Goal: Information Seeking & Learning: Learn about a topic

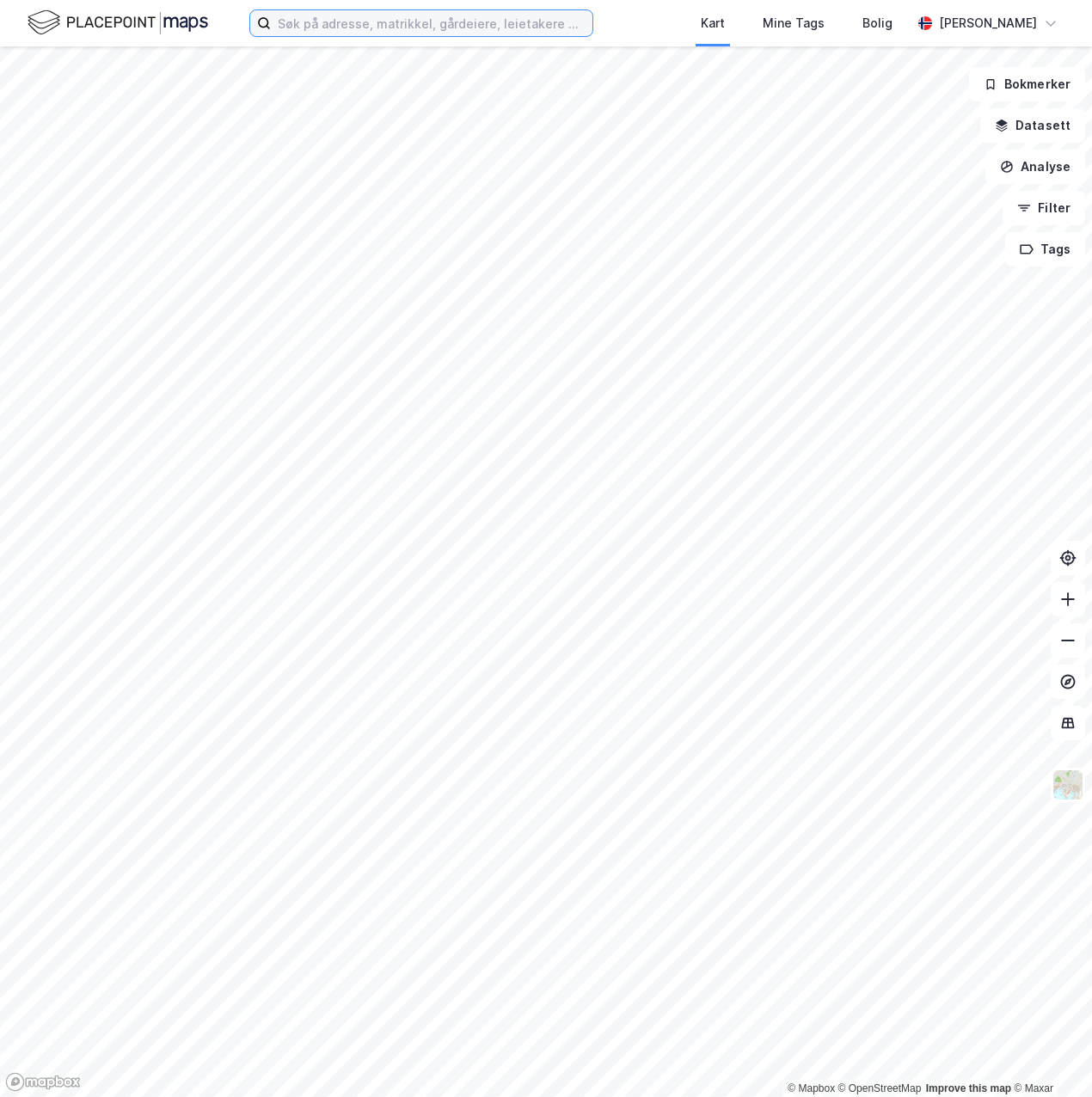
click at [393, 25] on input at bounding box center [431, 23] width 321 height 25
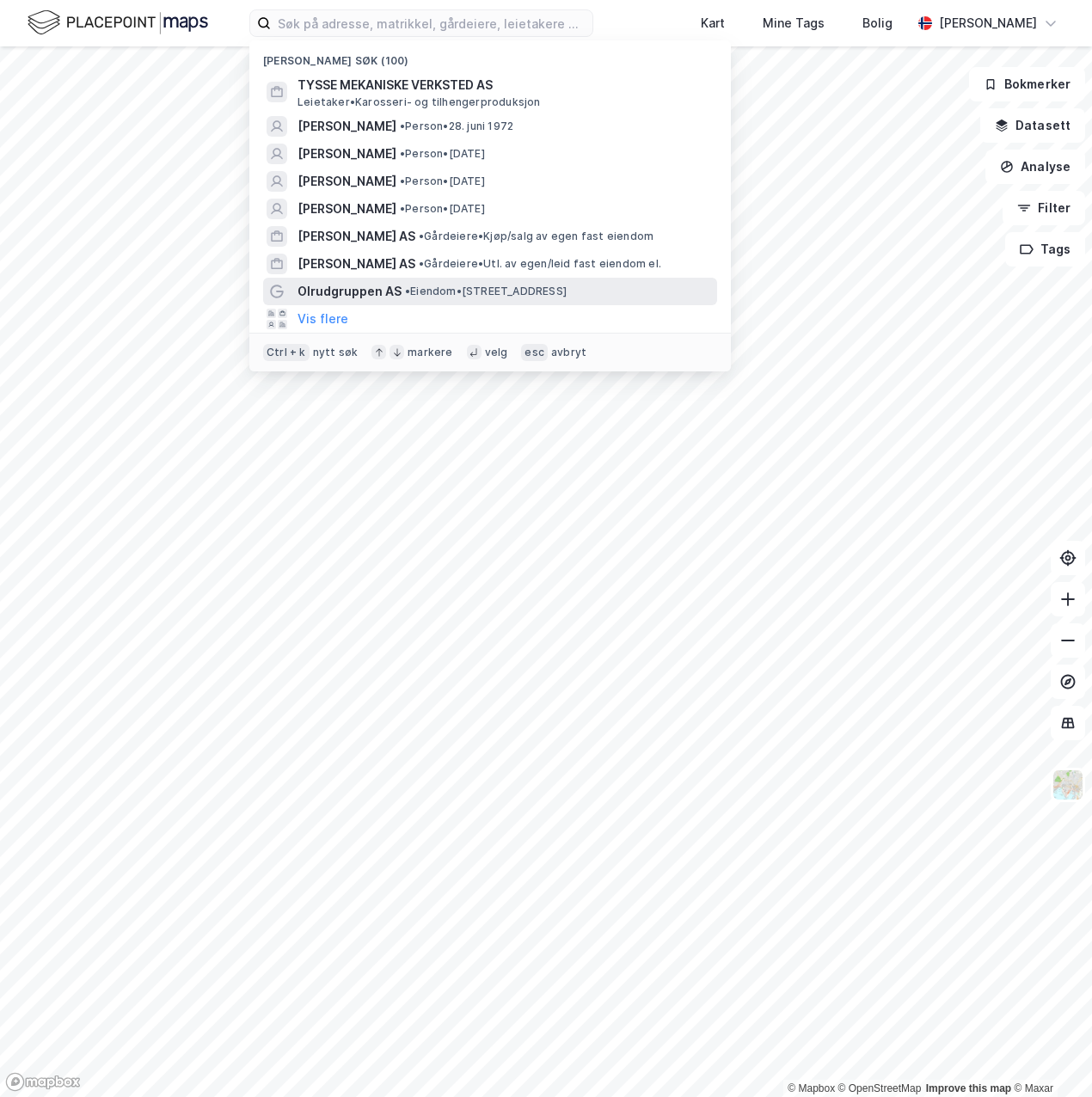
click at [354, 297] on span "Olrudgruppen AS" at bounding box center [349, 291] width 104 height 21
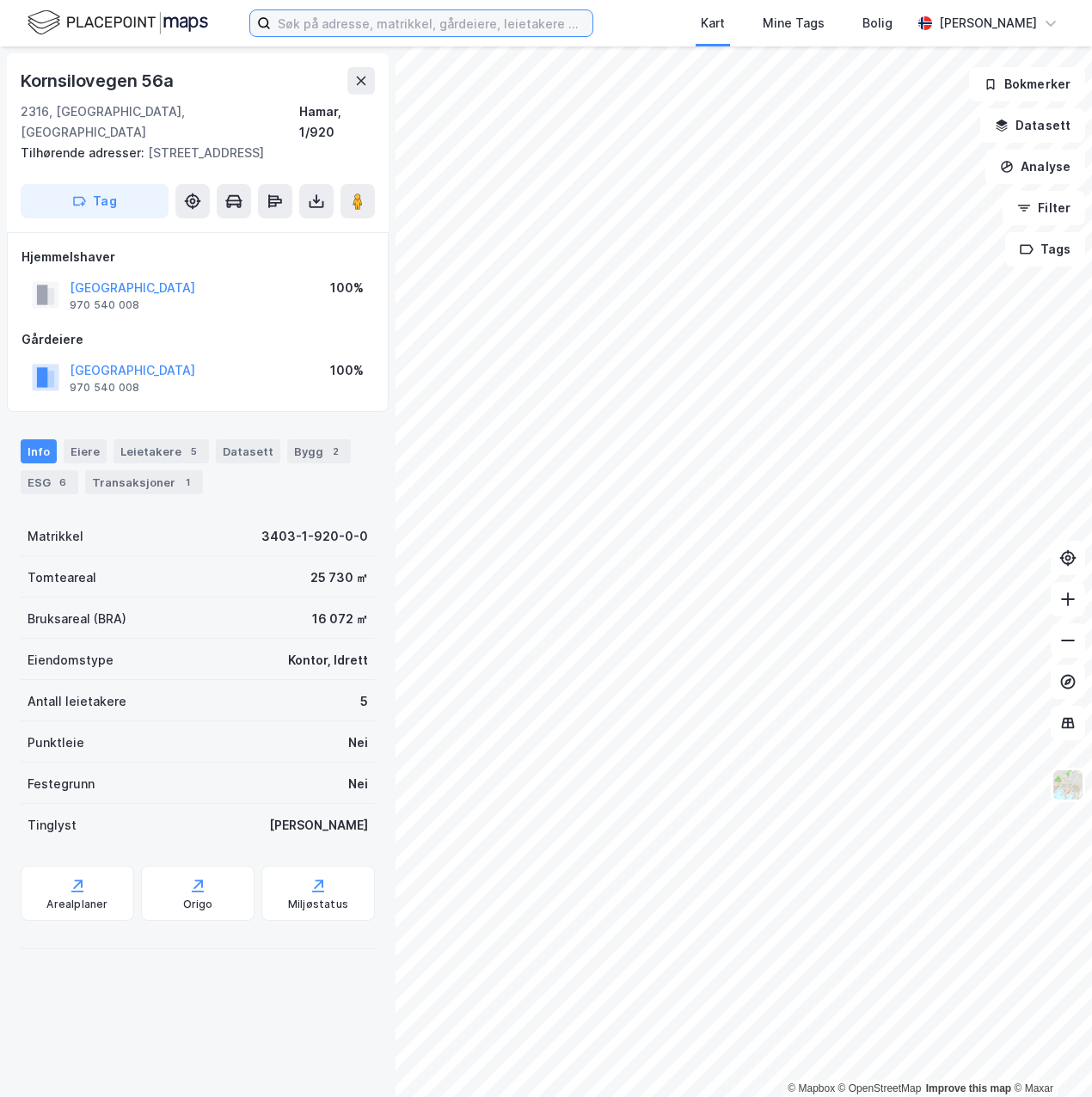
click at [304, 15] on input at bounding box center [431, 23] width 321 height 25
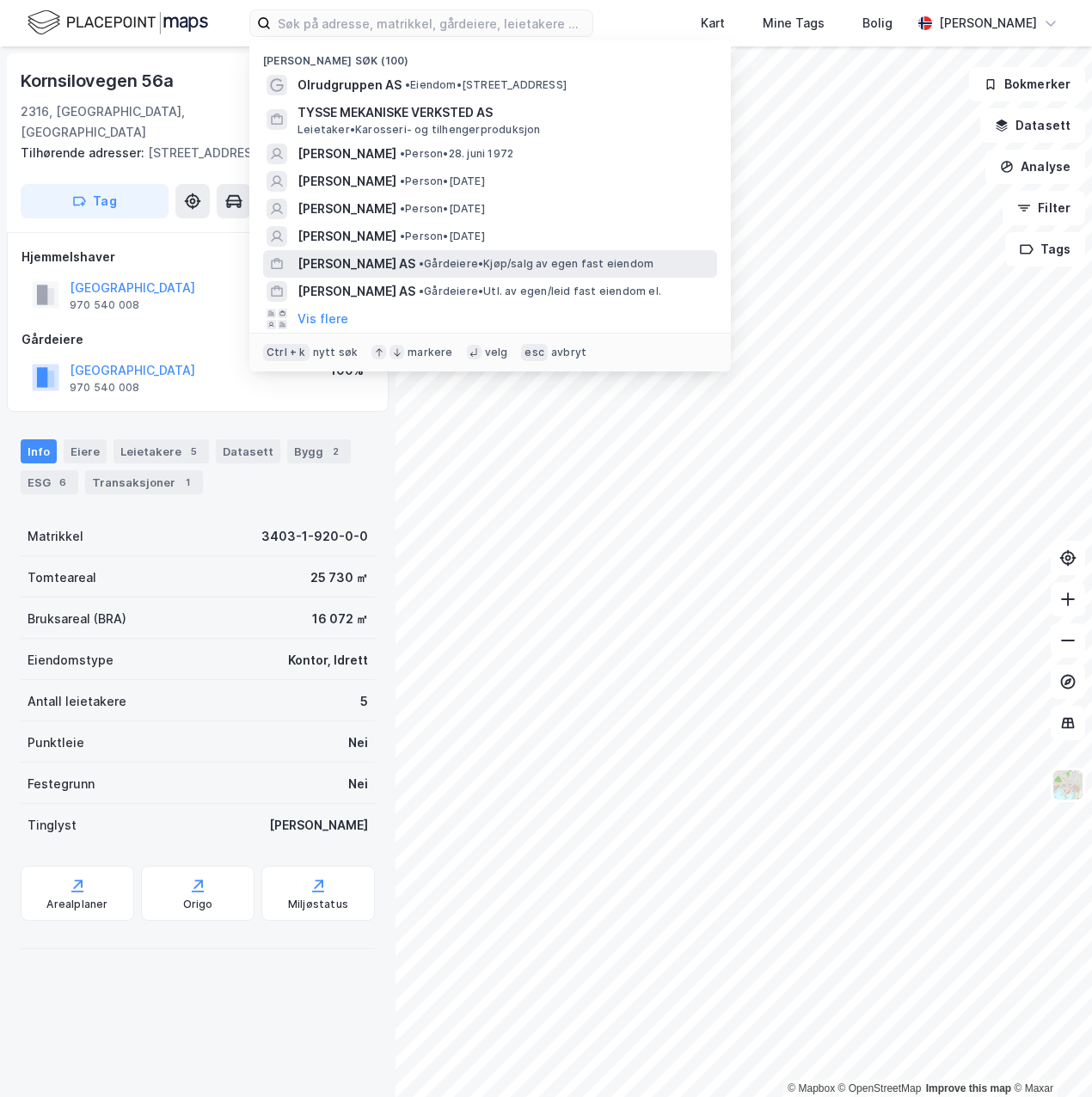
click at [327, 266] on span "[PERSON_NAME] AS" at bounding box center [356, 264] width 118 height 21
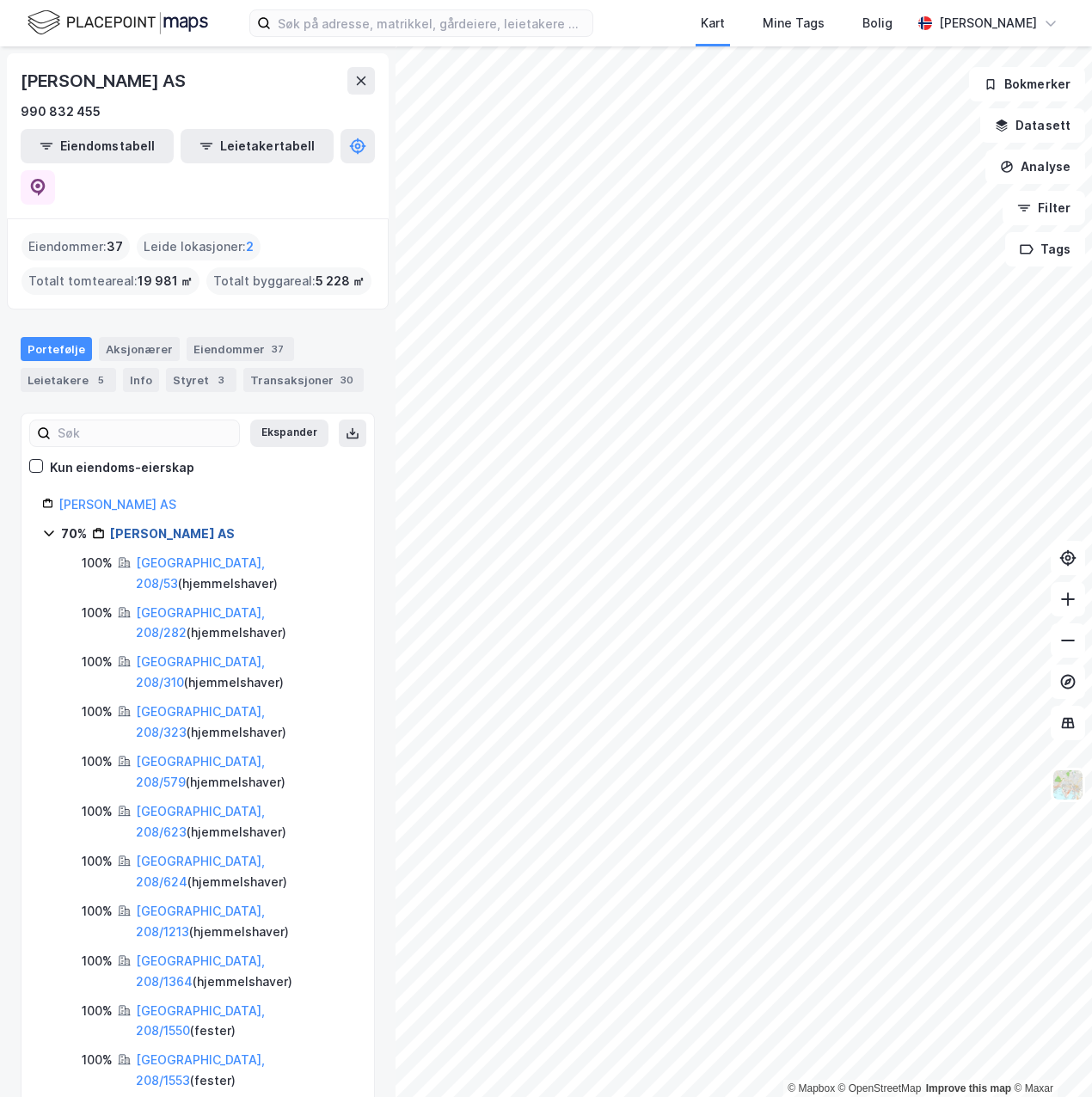
click at [161, 526] on link "[PERSON_NAME] AS" at bounding box center [173, 534] width 125 height 14
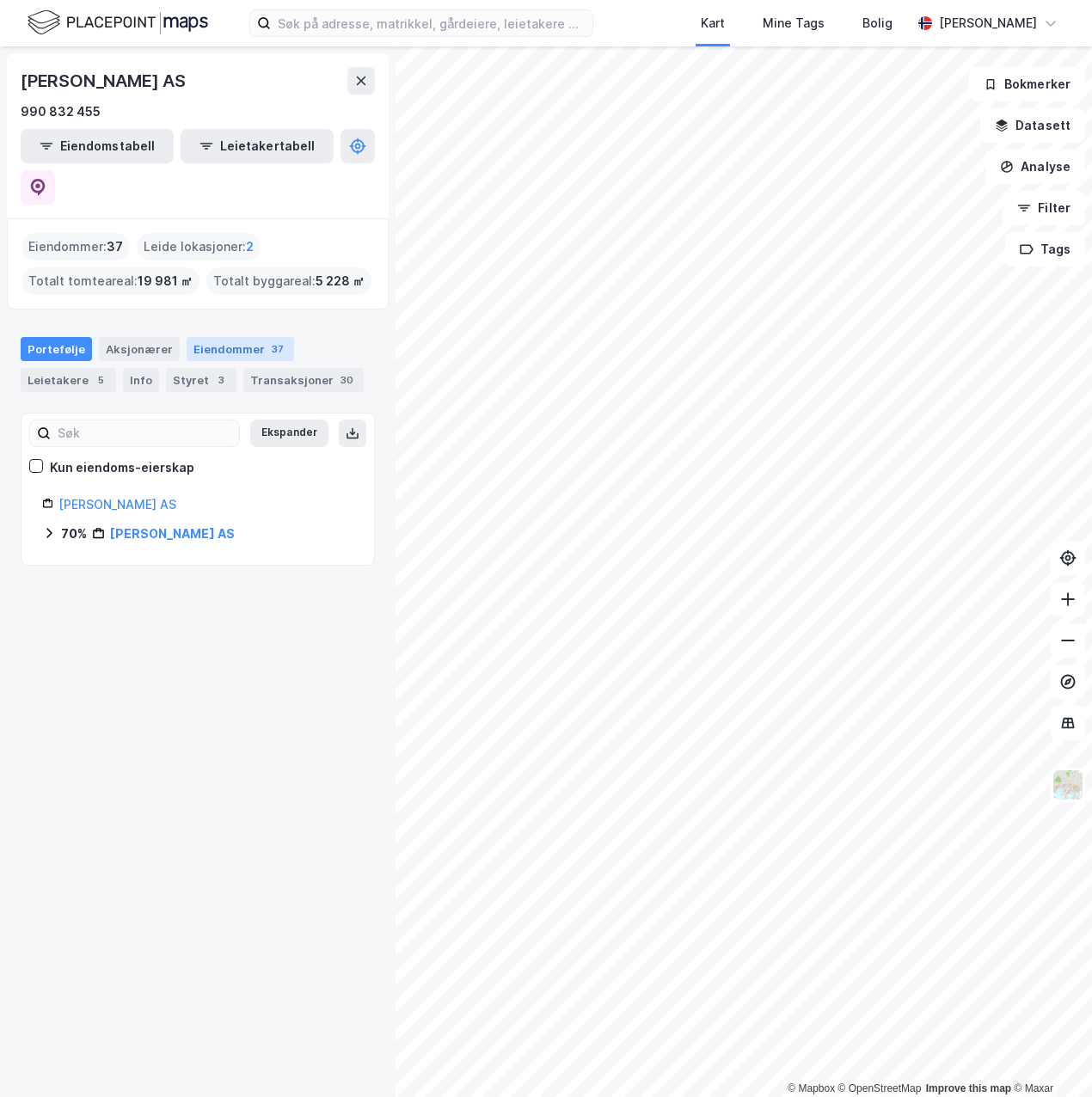
click at [225, 337] on div "Eiendommer 37" at bounding box center [240, 349] width 108 height 24
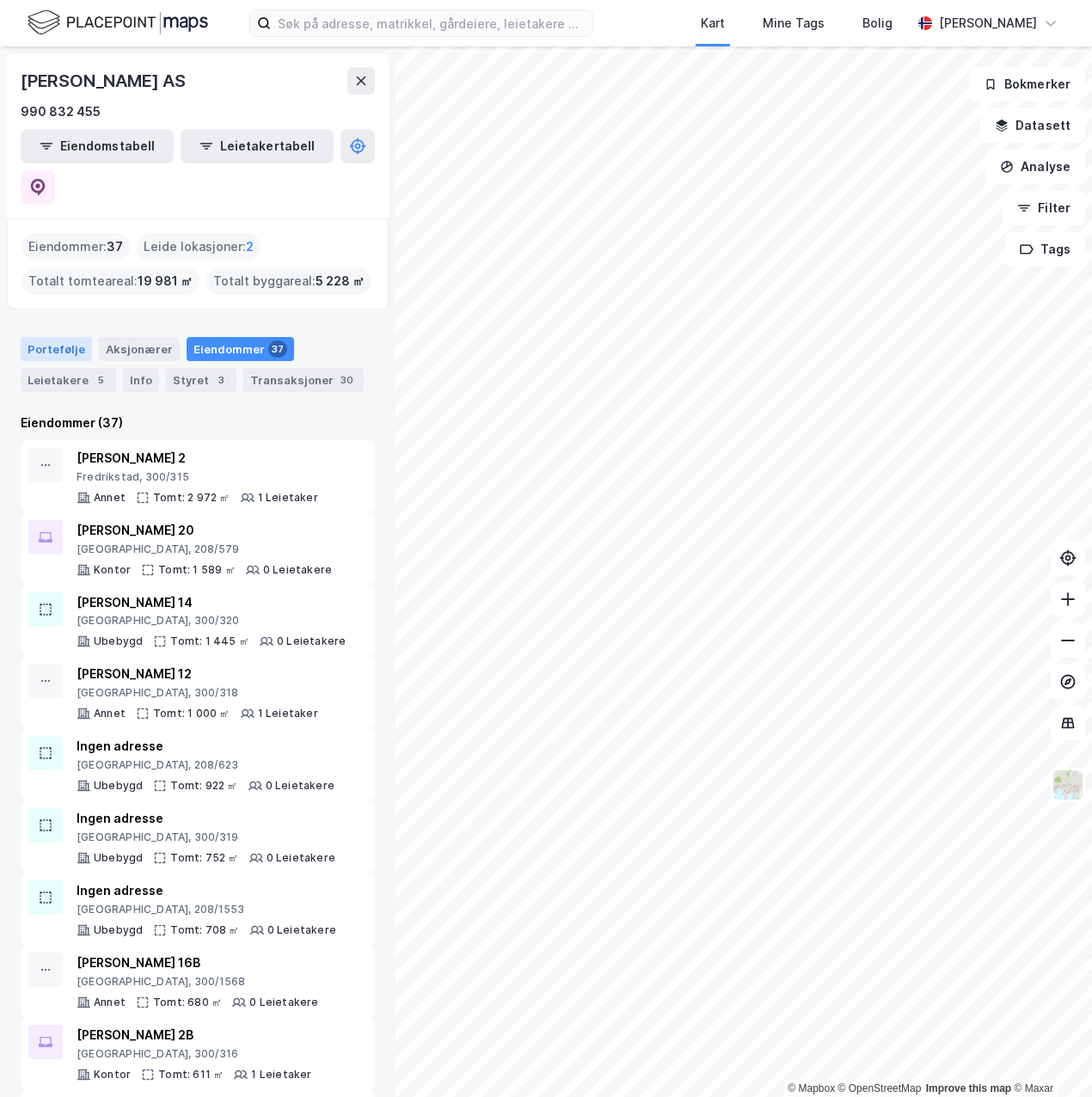
click at [60, 337] on div "Portefølje" at bounding box center [56, 349] width 72 height 24
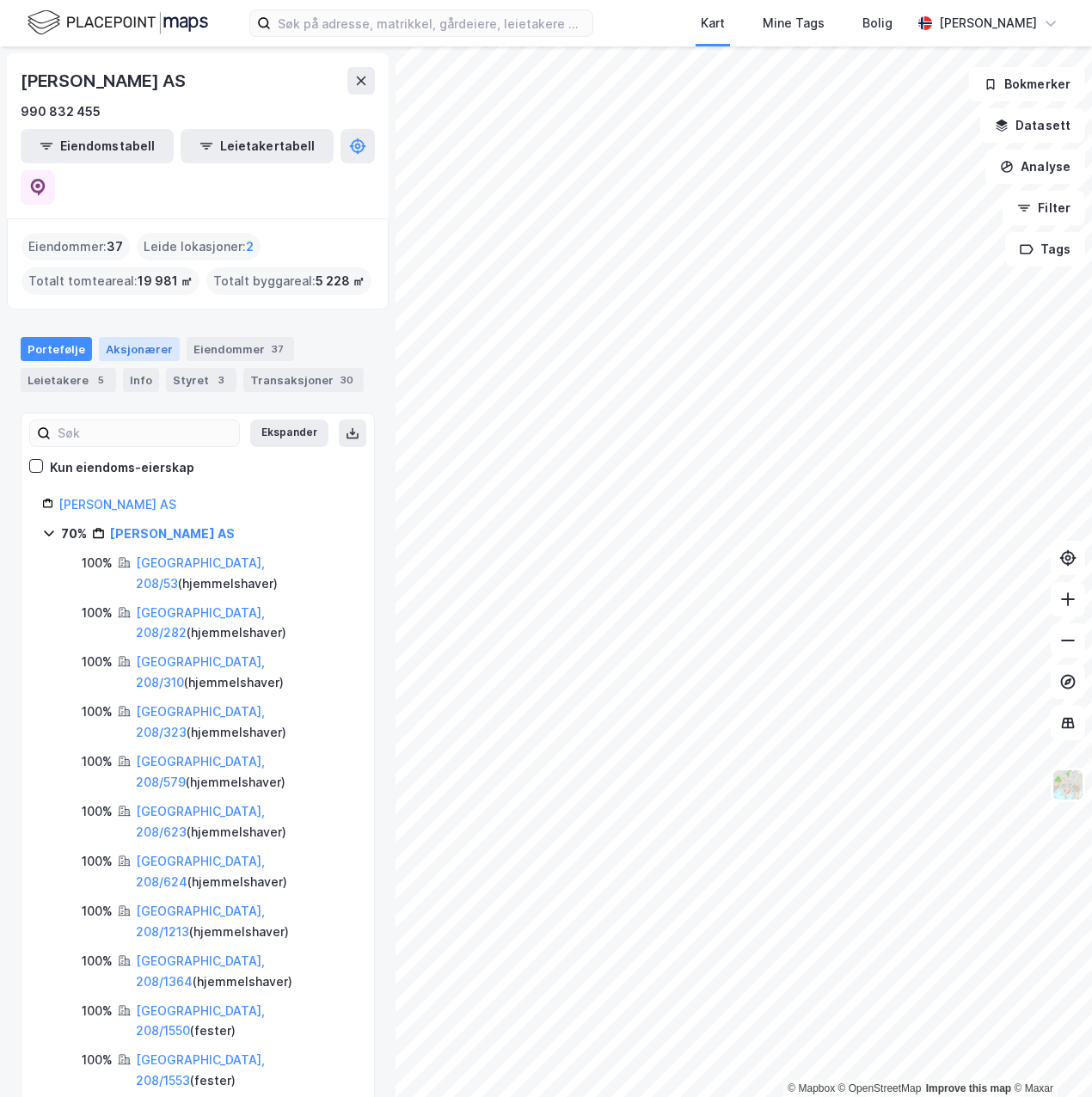
click at [124, 337] on div "Aksjonærer" at bounding box center [139, 349] width 81 height 24
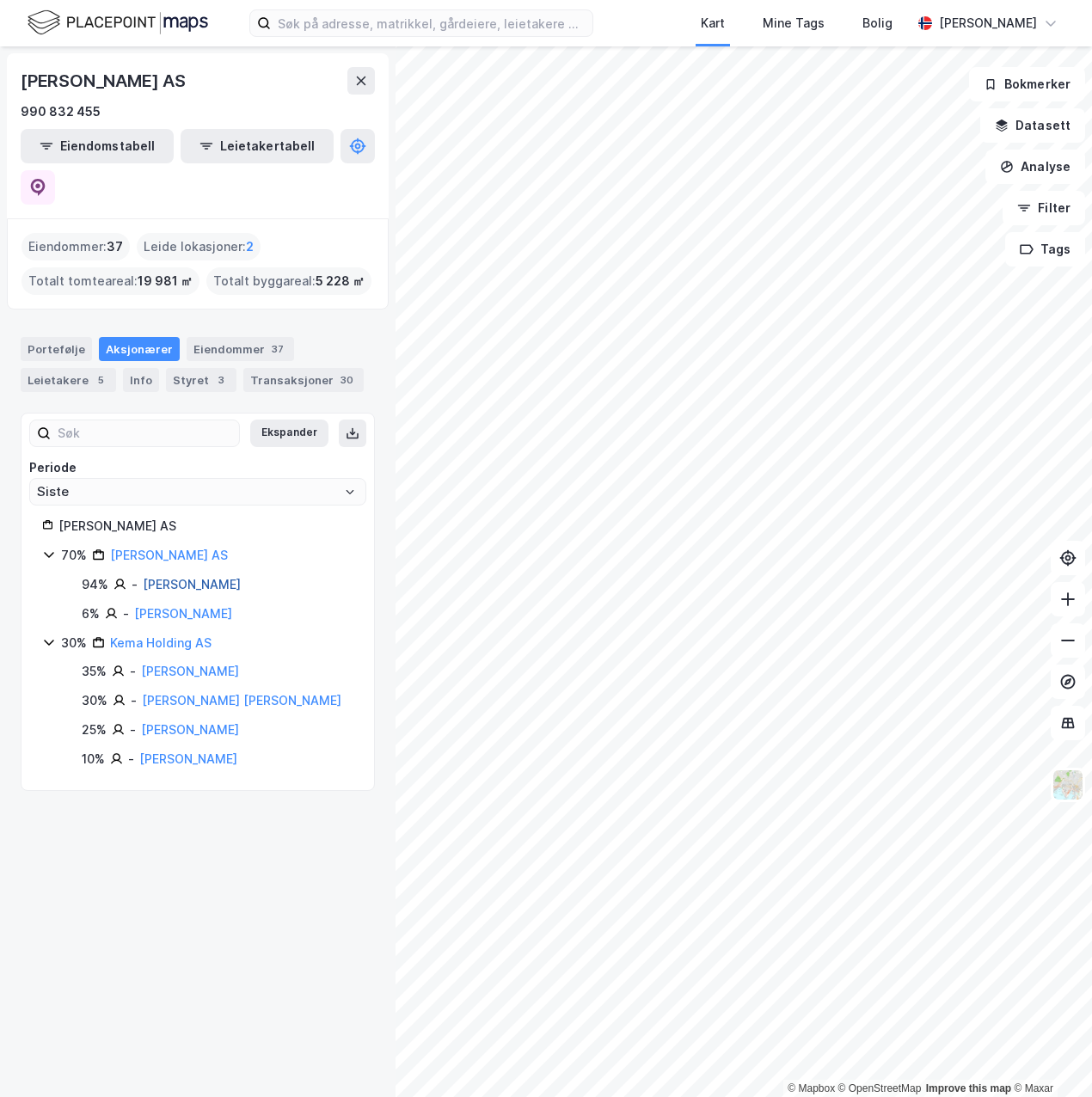
click at [184, 577] on link "[PERSON_NAME]" at bounding box center [192, 584] width 98 height 14
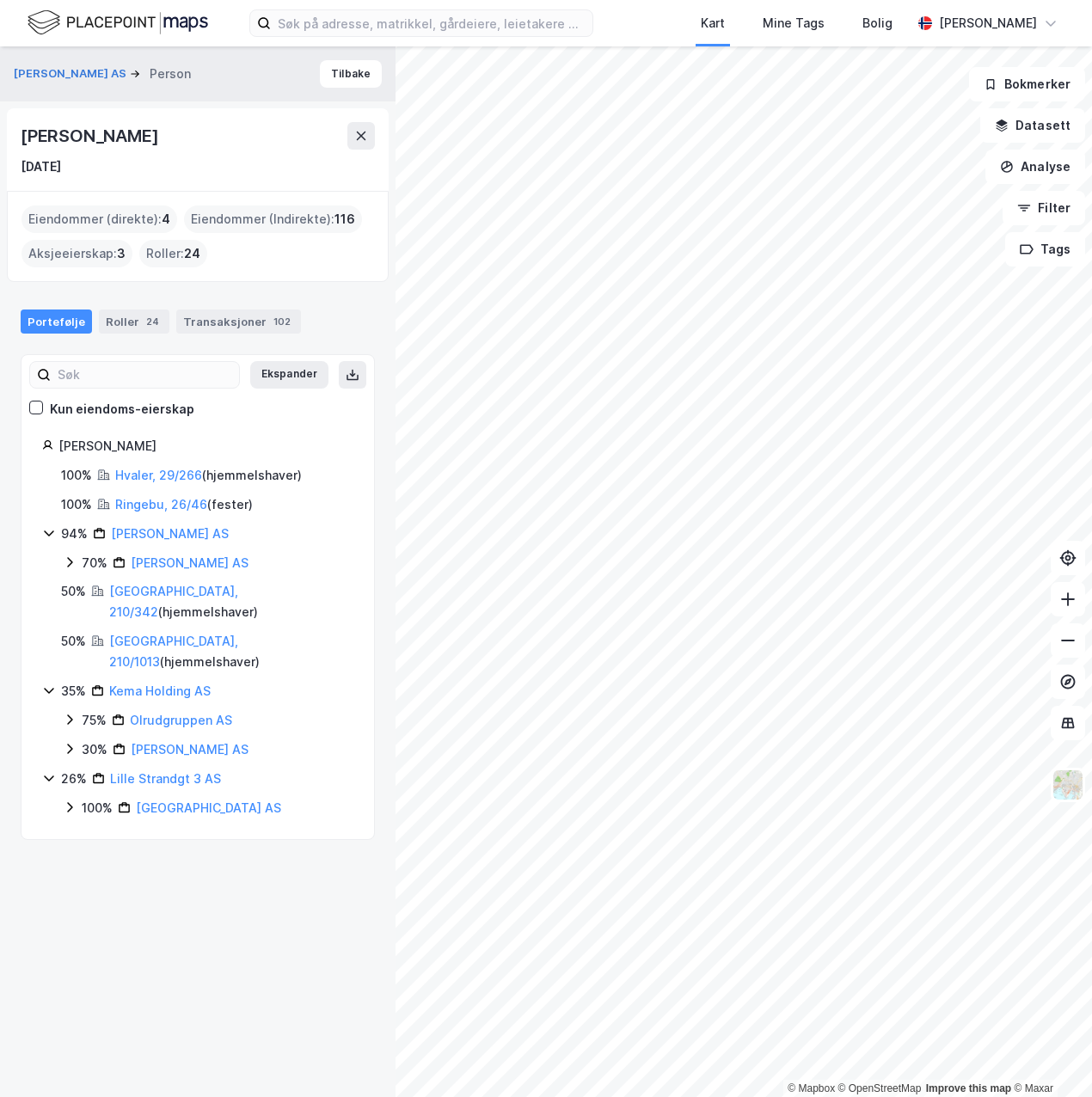
click at [66, 562] on icon at bounding box center [69, 562] width 14 height 14
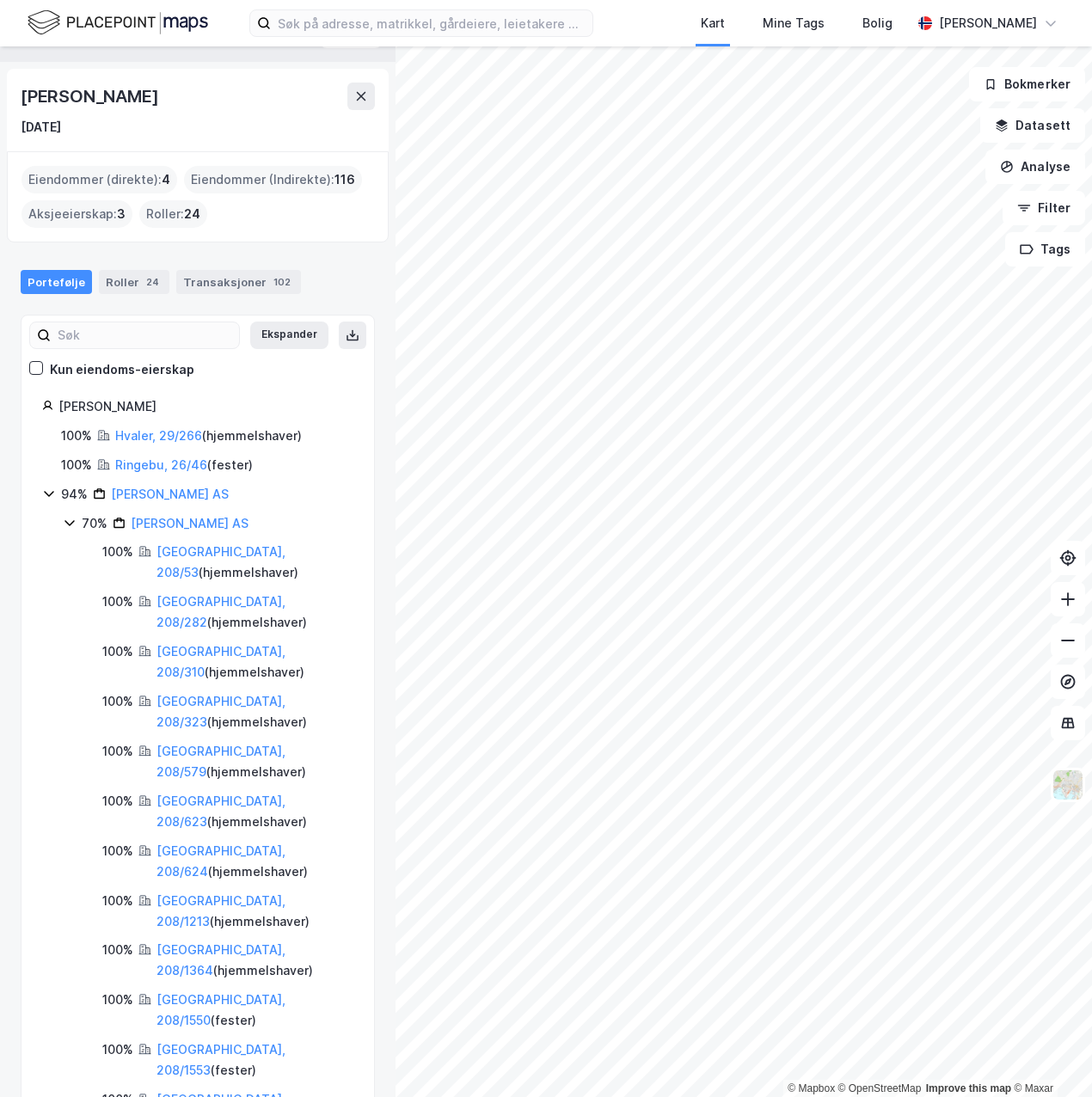
scroll to position [22, 0]
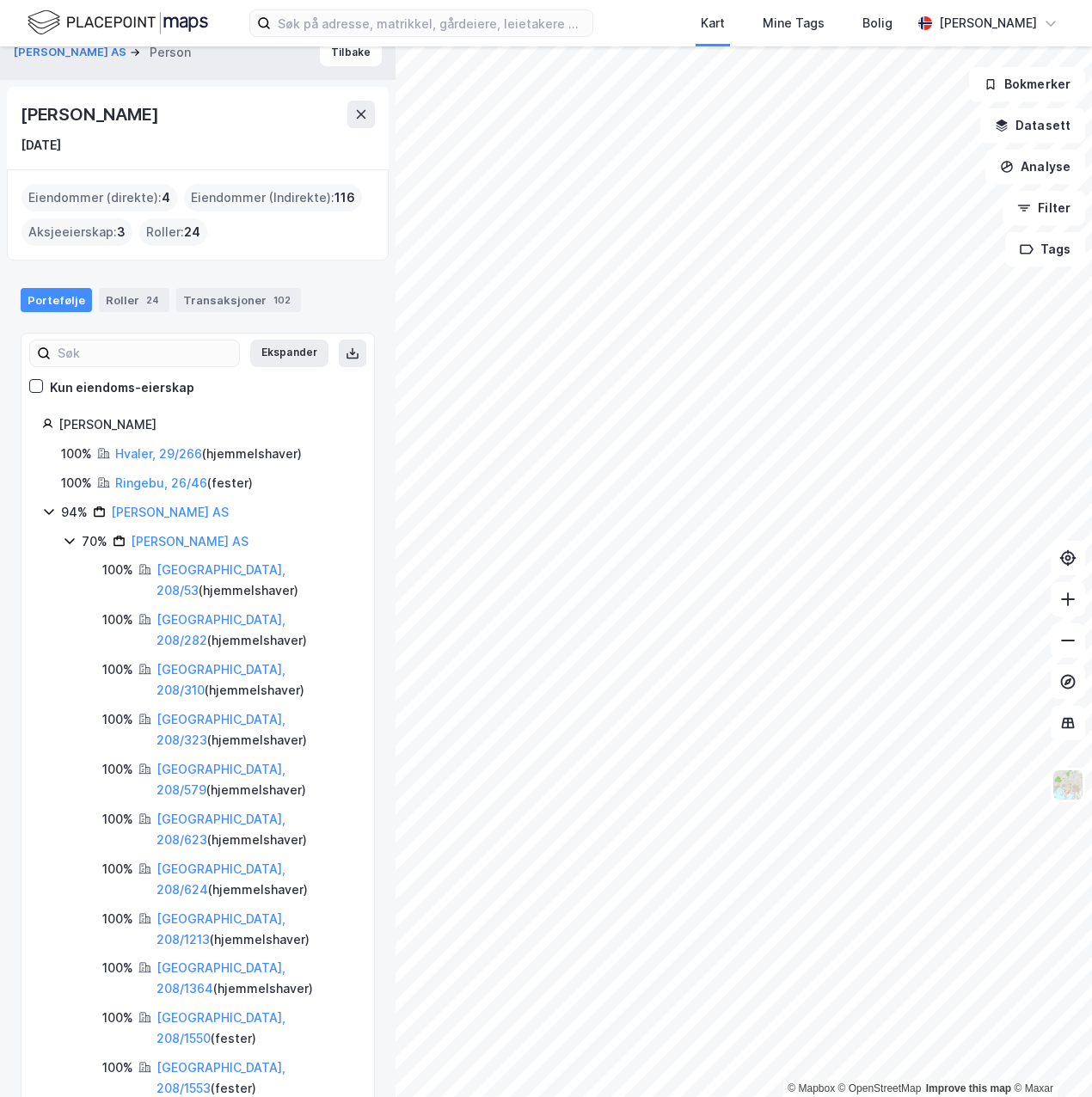
click at [66, 544] on icon at bounding box center [69, 541] width 14 height 14
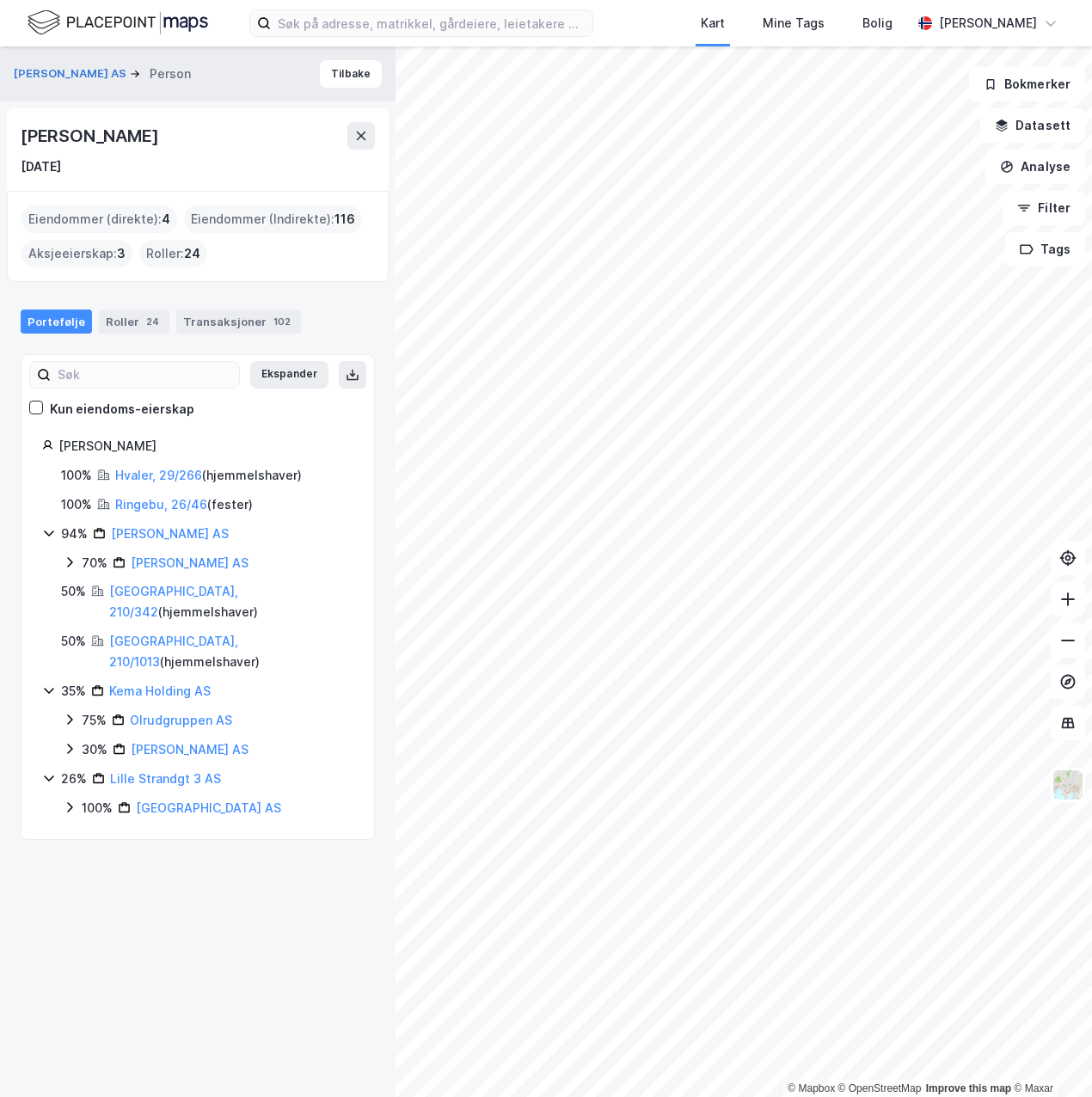
scroll to position [0, 0]
click at [71, 713] on icon at bounding box center [69, 719] width 14 height 14
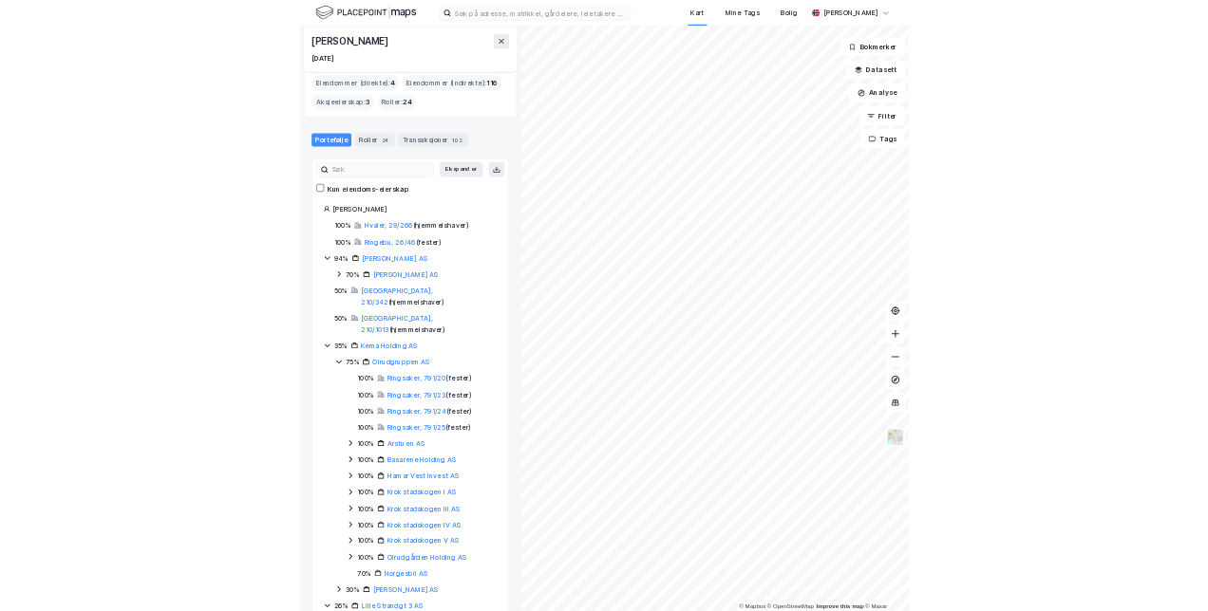
scroll to position [111, 0]
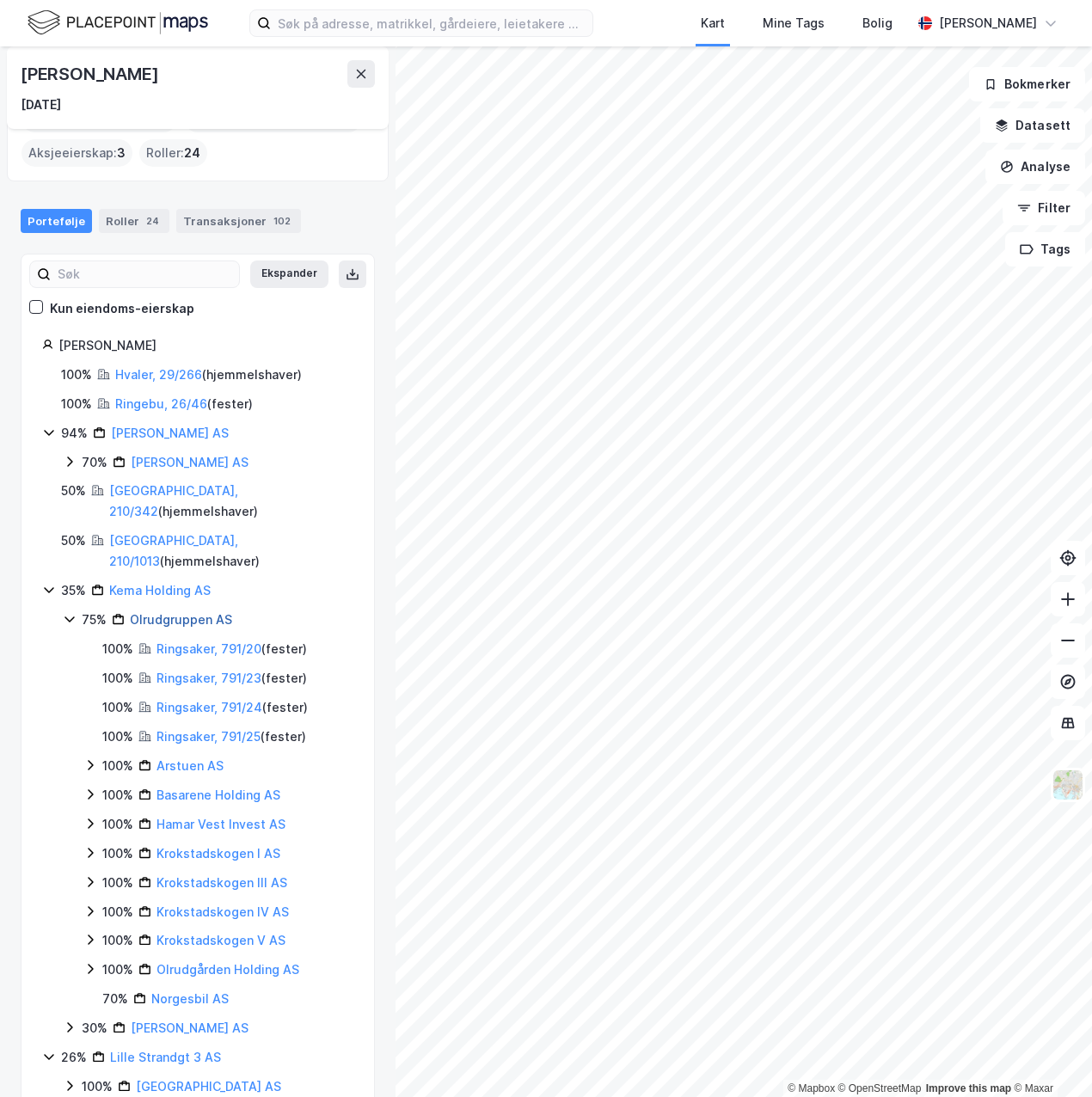
click at [161, 612] on link "Olrudgruppen AS" at bounding box center [180, 620] width 102 height 14
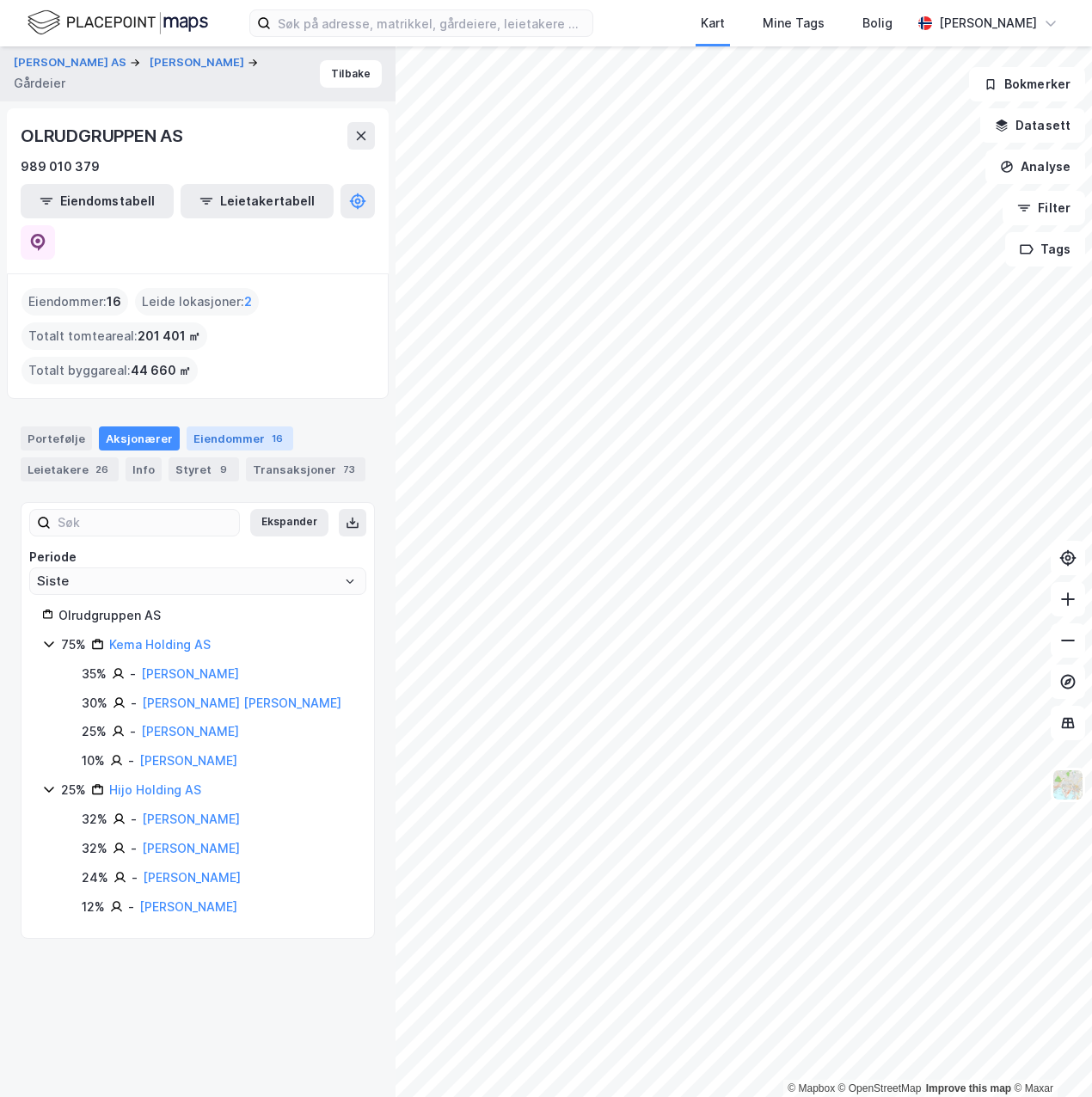
click at [199, 427] on div "Eiendommer 16" at bounding box center [240, 438] width 107 height 24
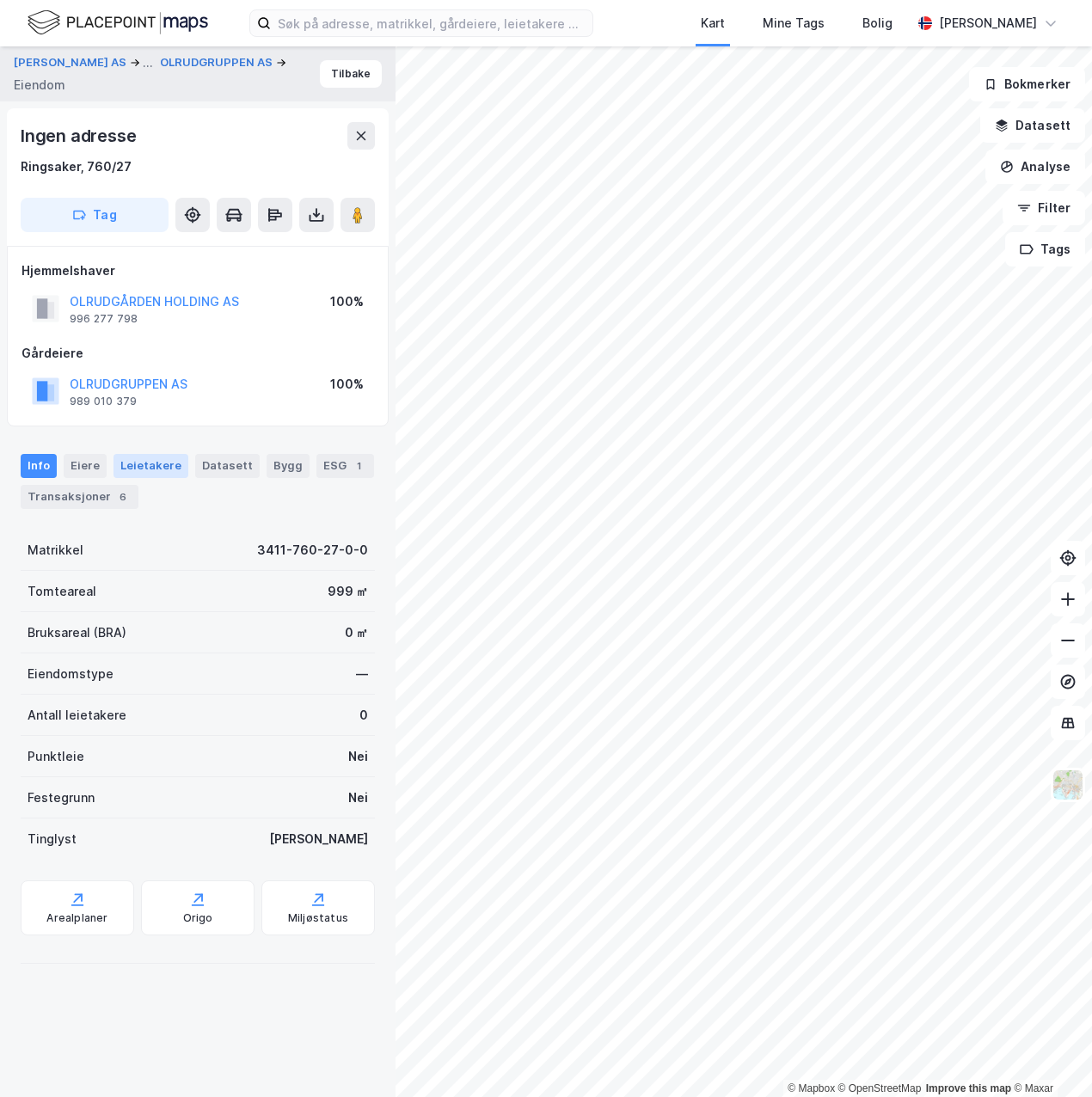
click at [162, 472] on div "Leietakere" at bounding box center [150, 466] width 75 height 24
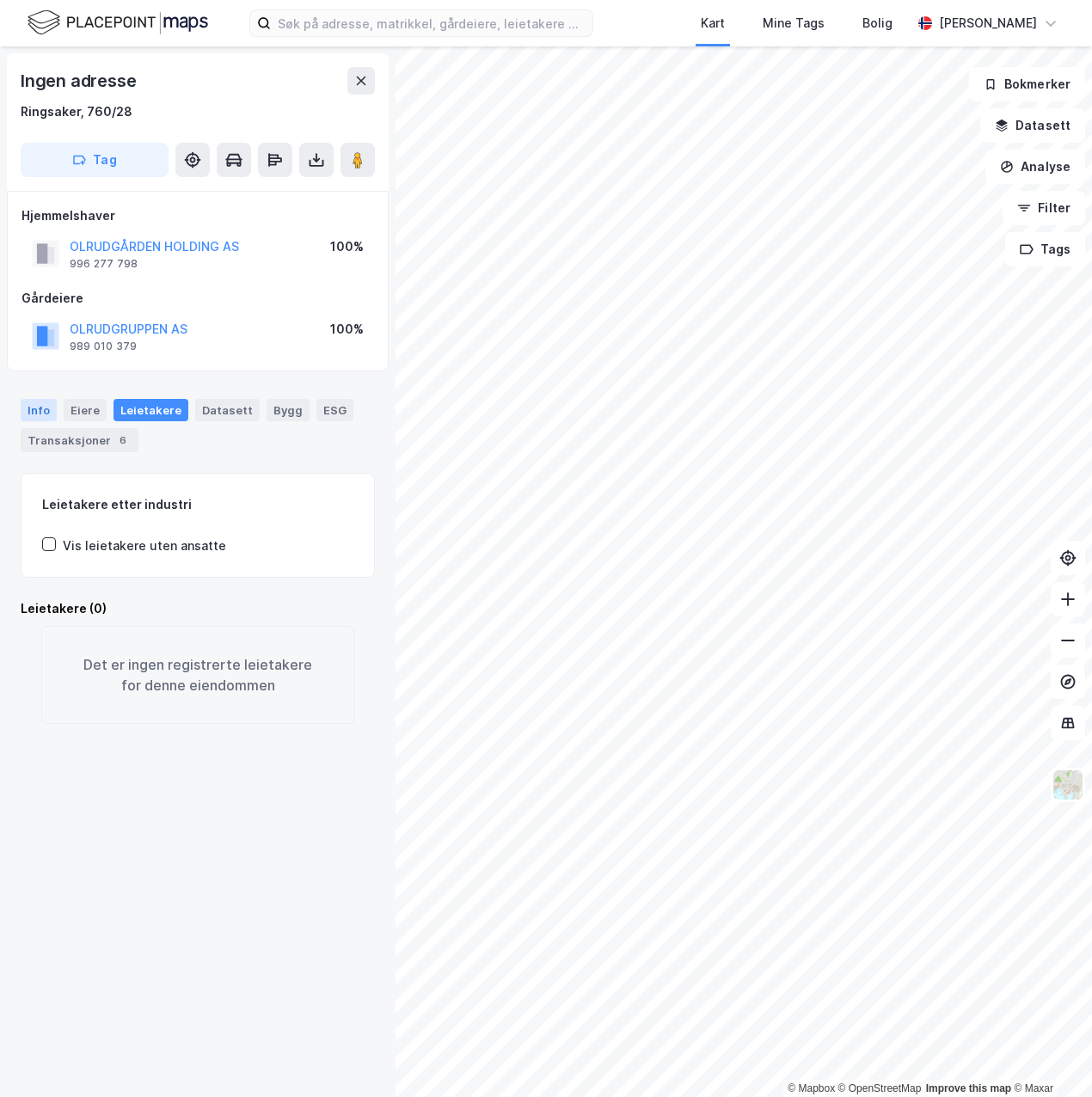
click at [43, 410] on div "Info" at bounding box center [39, 409] width 36 height 23
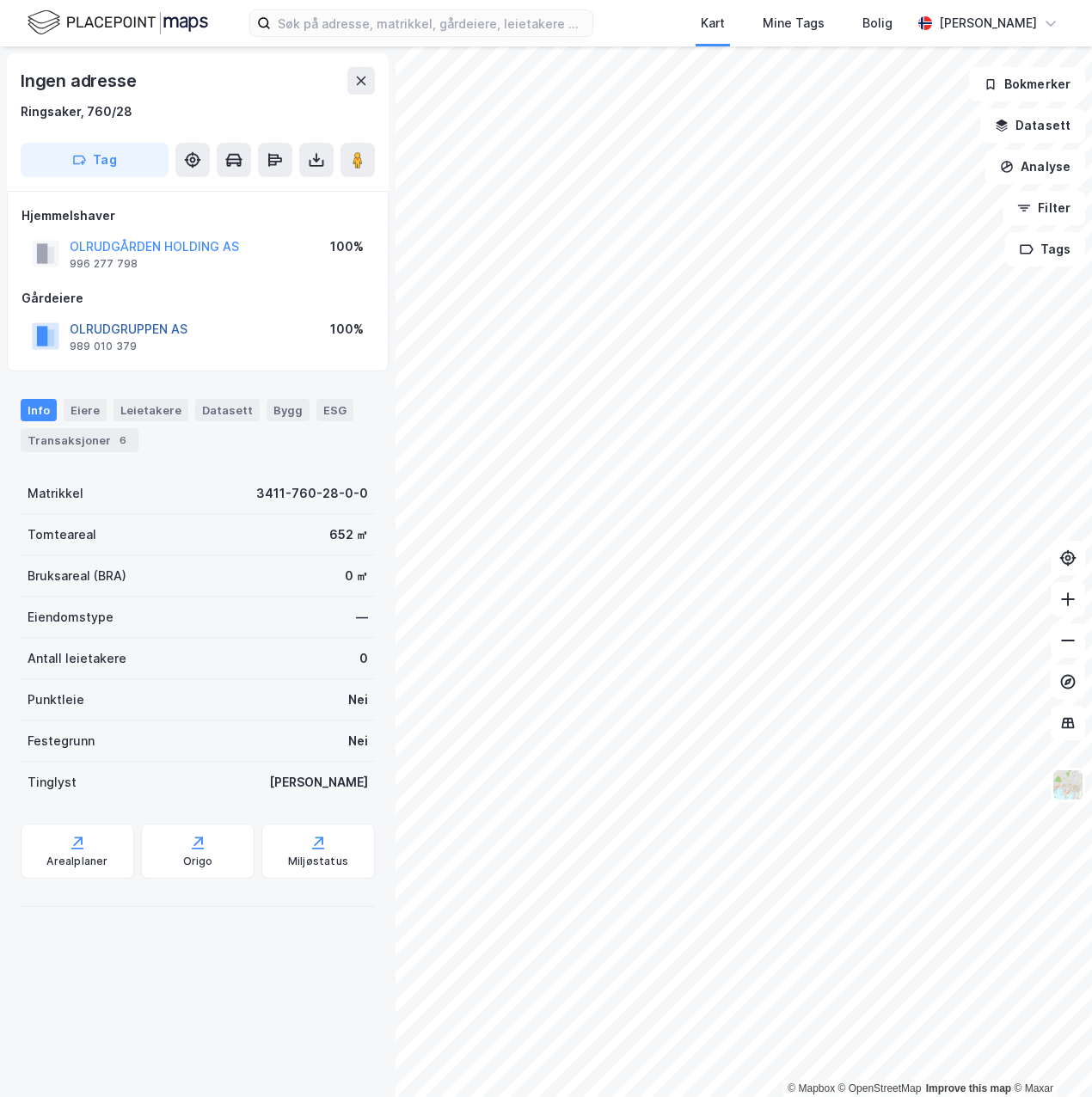
click at [0, 0] on button "OLRUDGRUPPEN AS" at bounding box center [0, 0] width 0 height 0
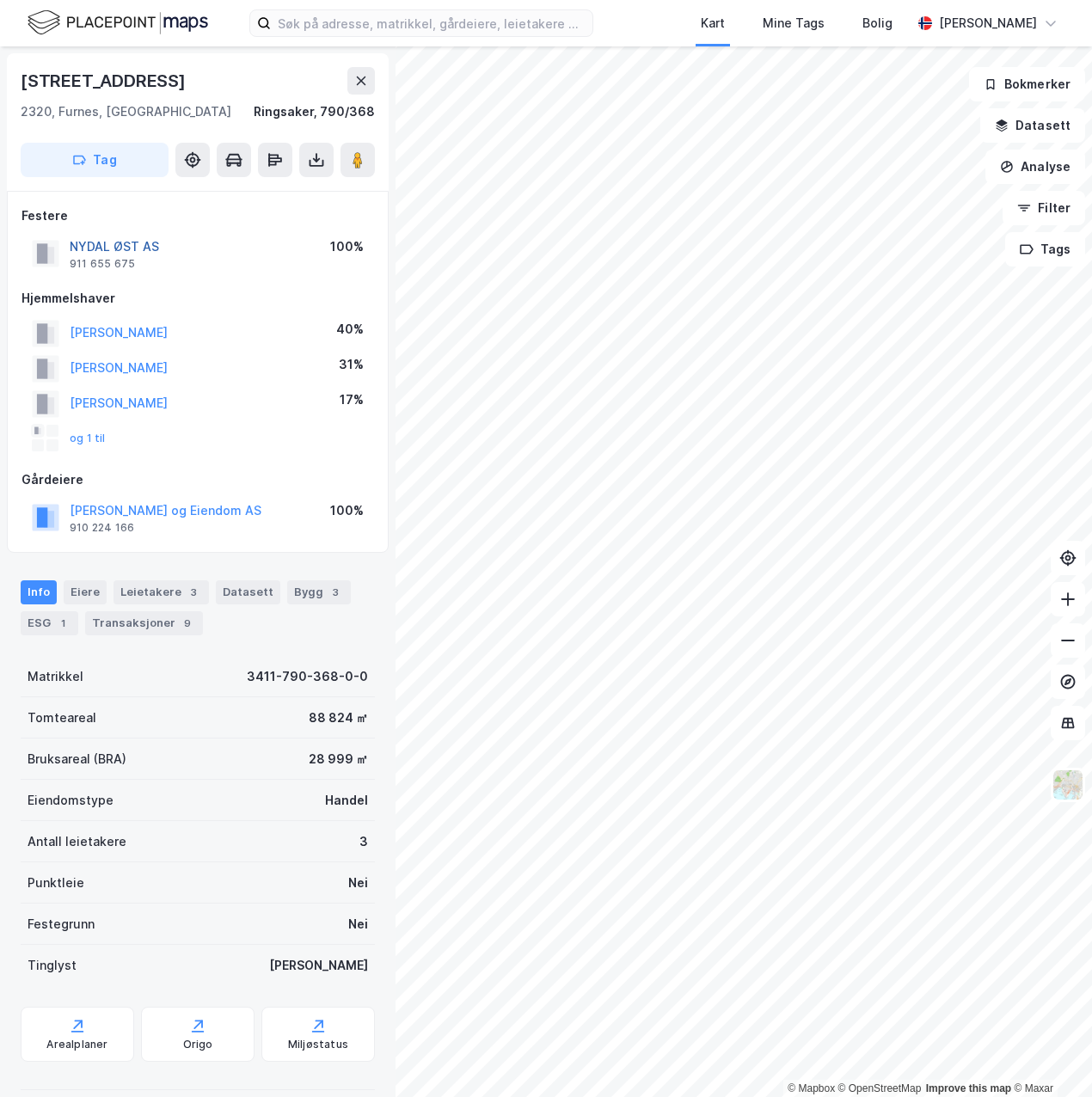
click at [0, 0] on button "NYDAL ØST AS" at bounding box center [0, 0] width 0 height 0
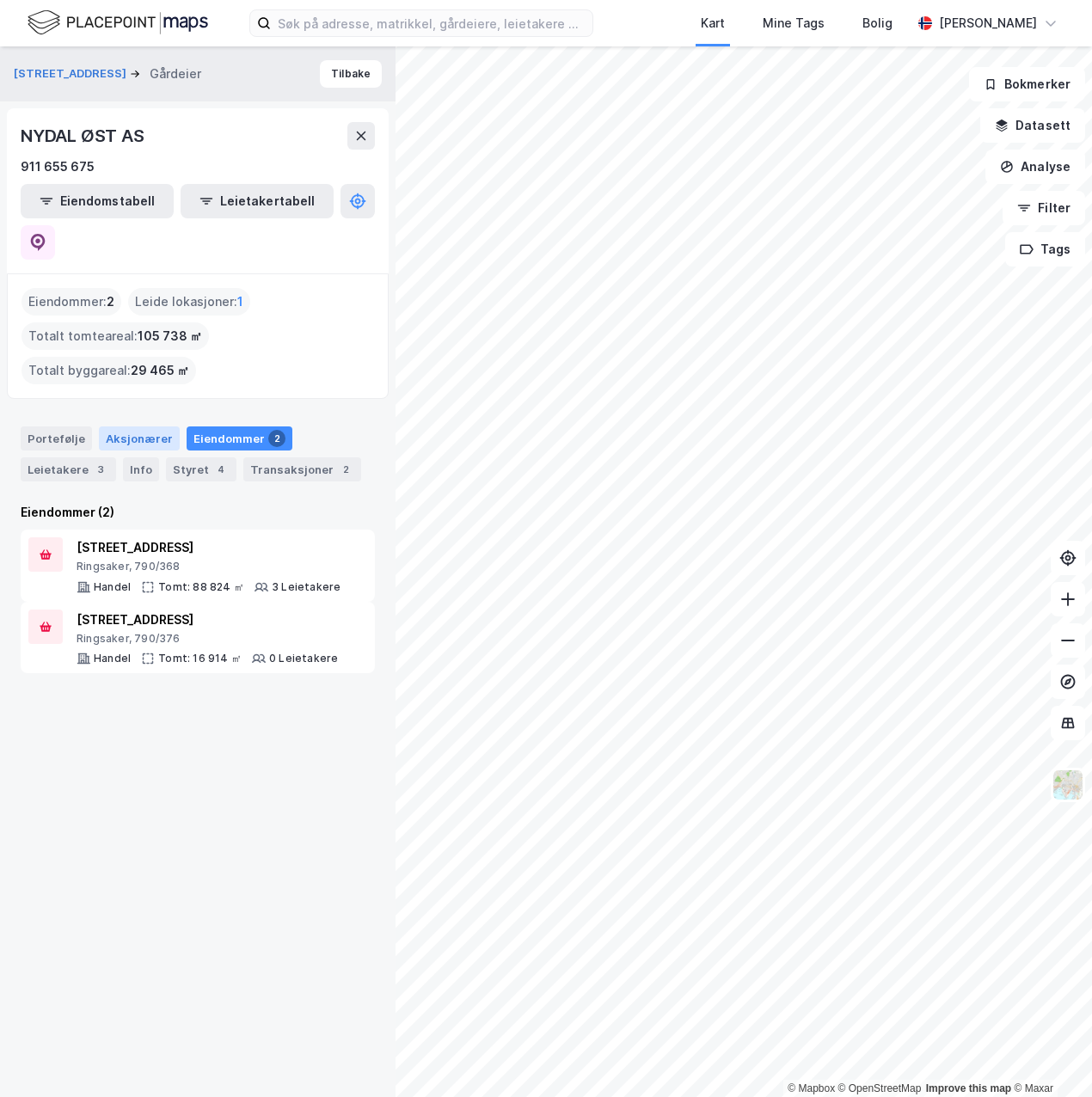
click at [110, 427] on div "Aksjonærer" at bounding box center [139, 438] width 81 height 24
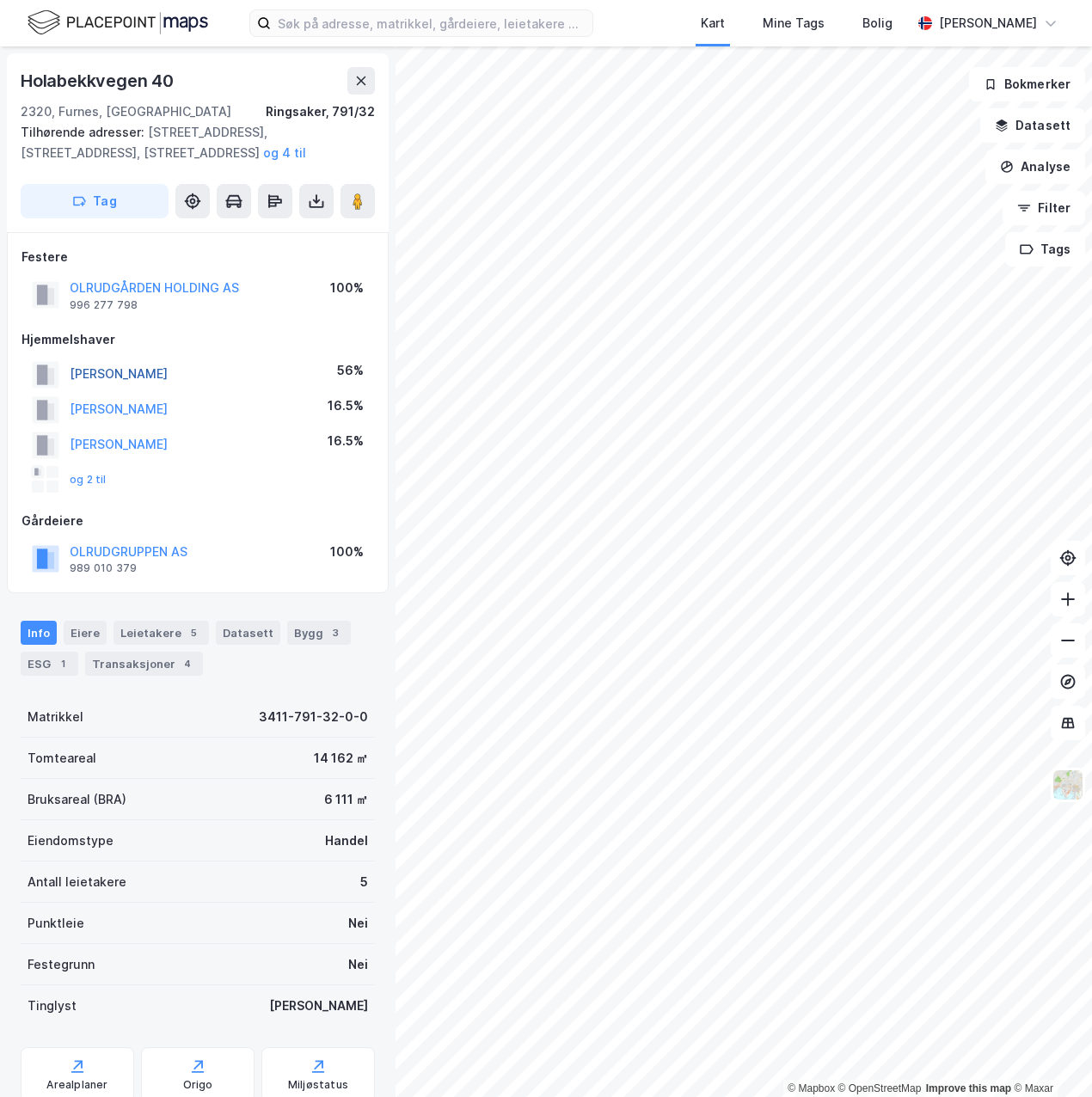
click at [0, 0] on button "[PERSON_NAME]" at bounding box center [0, 0] width 0 height 0
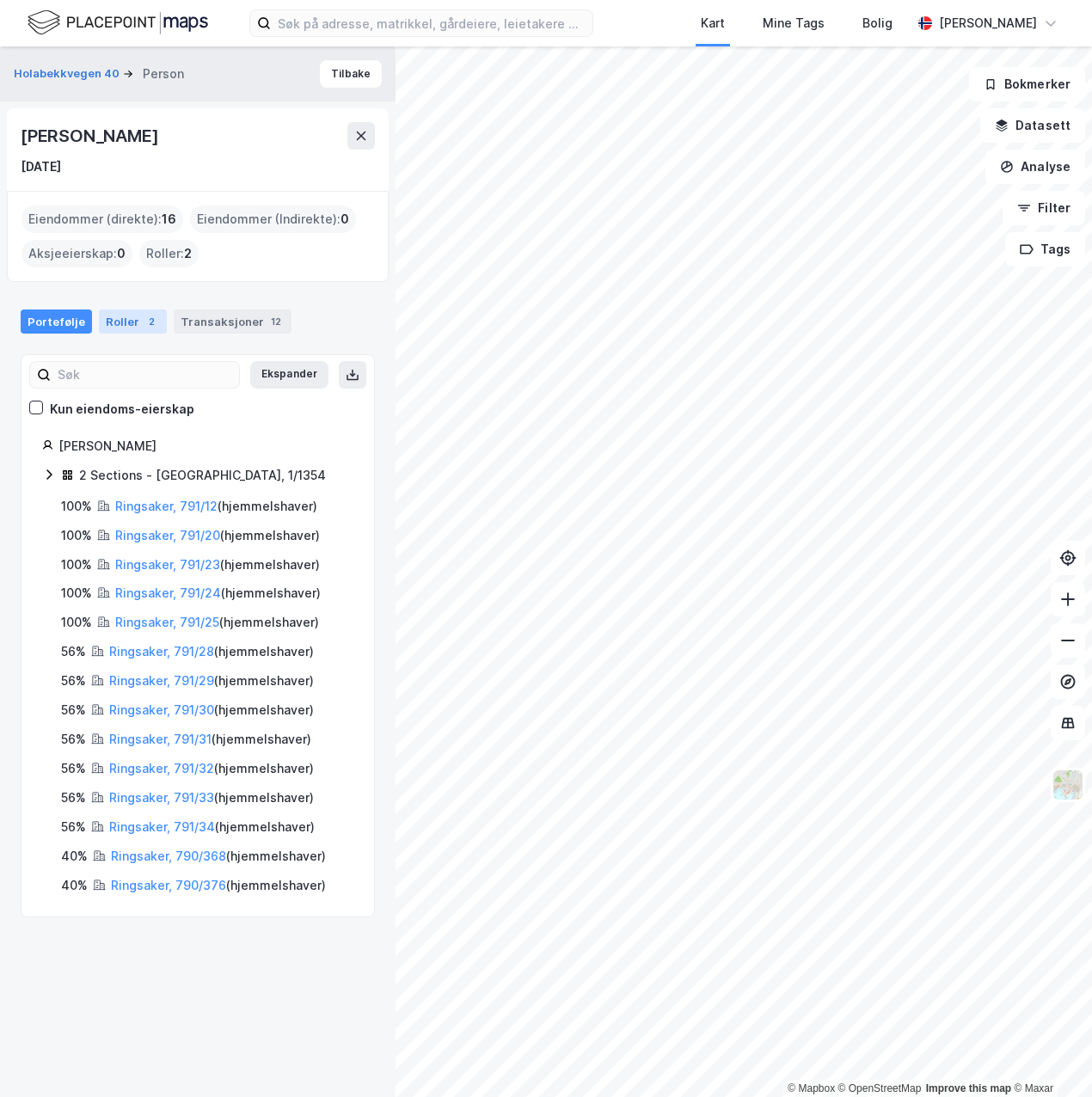
click at [143, 324] on div "2" at bounding box center [151, 322] width 17 height 17
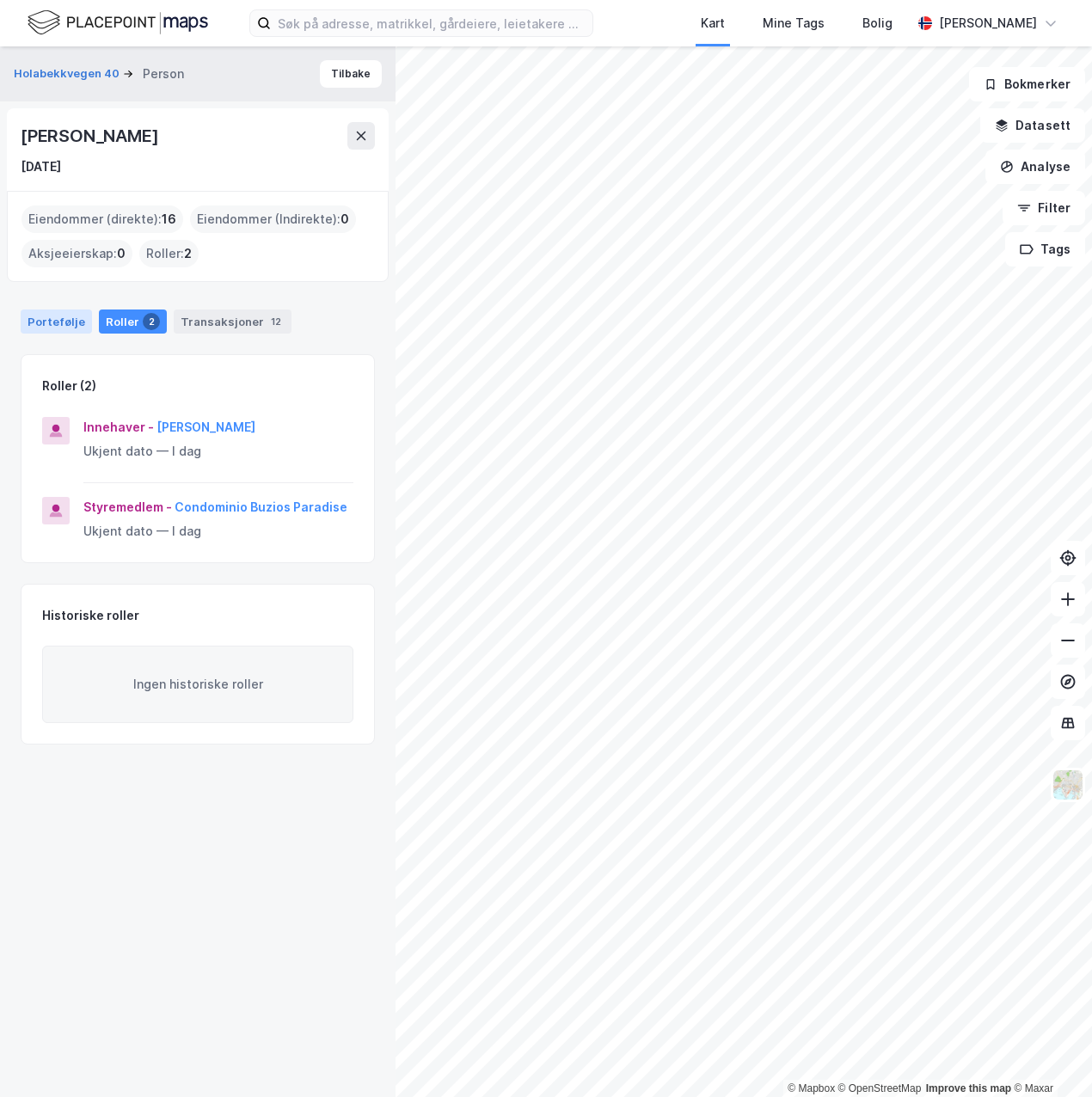
click at [53, 326] on div "Portefølje" at bounding box center [56, 322] width 72 height 24
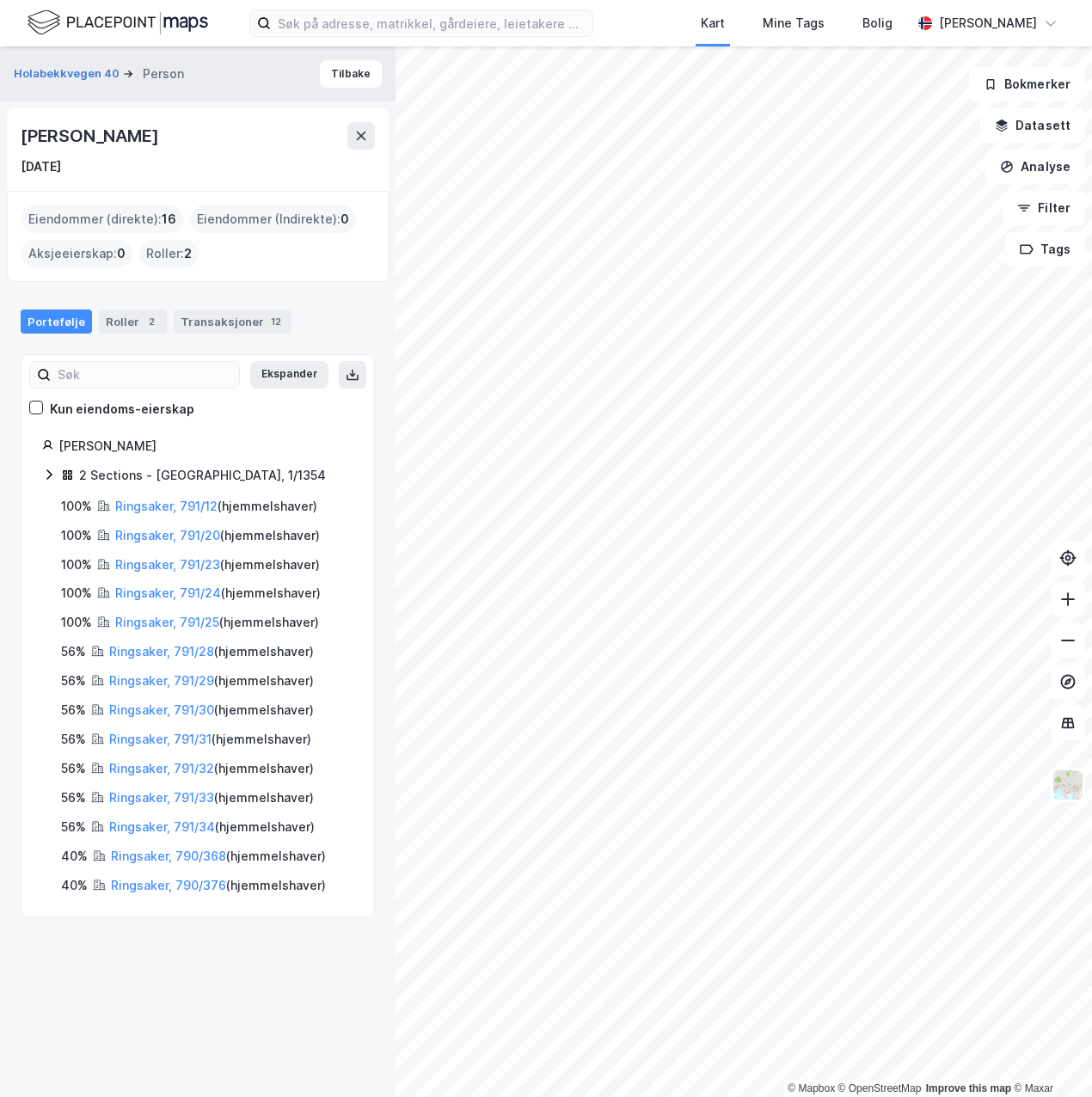
drag, startPoint x: 181, startPoint y: 137, endPoint x: 23, endPoint y: 135, distance: 158.0
click at [23, 135] on div "[PERSON_NAME]" at bounding box center [91, 136] width 141 height 27
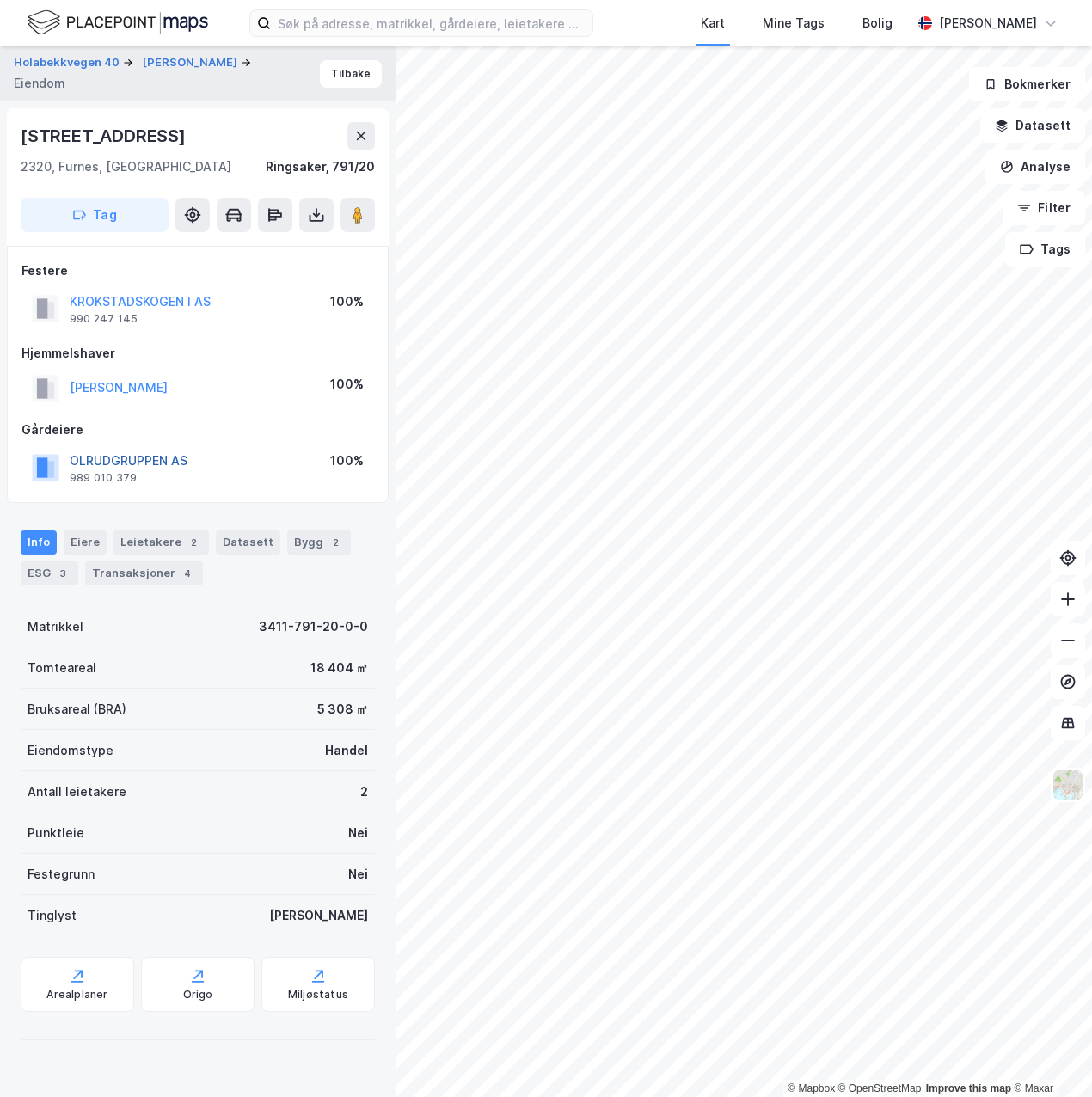
click at [0, 0] on button "OLRUDGRUPPEN AS" at bounding box center [0, 0] width 0 height 0
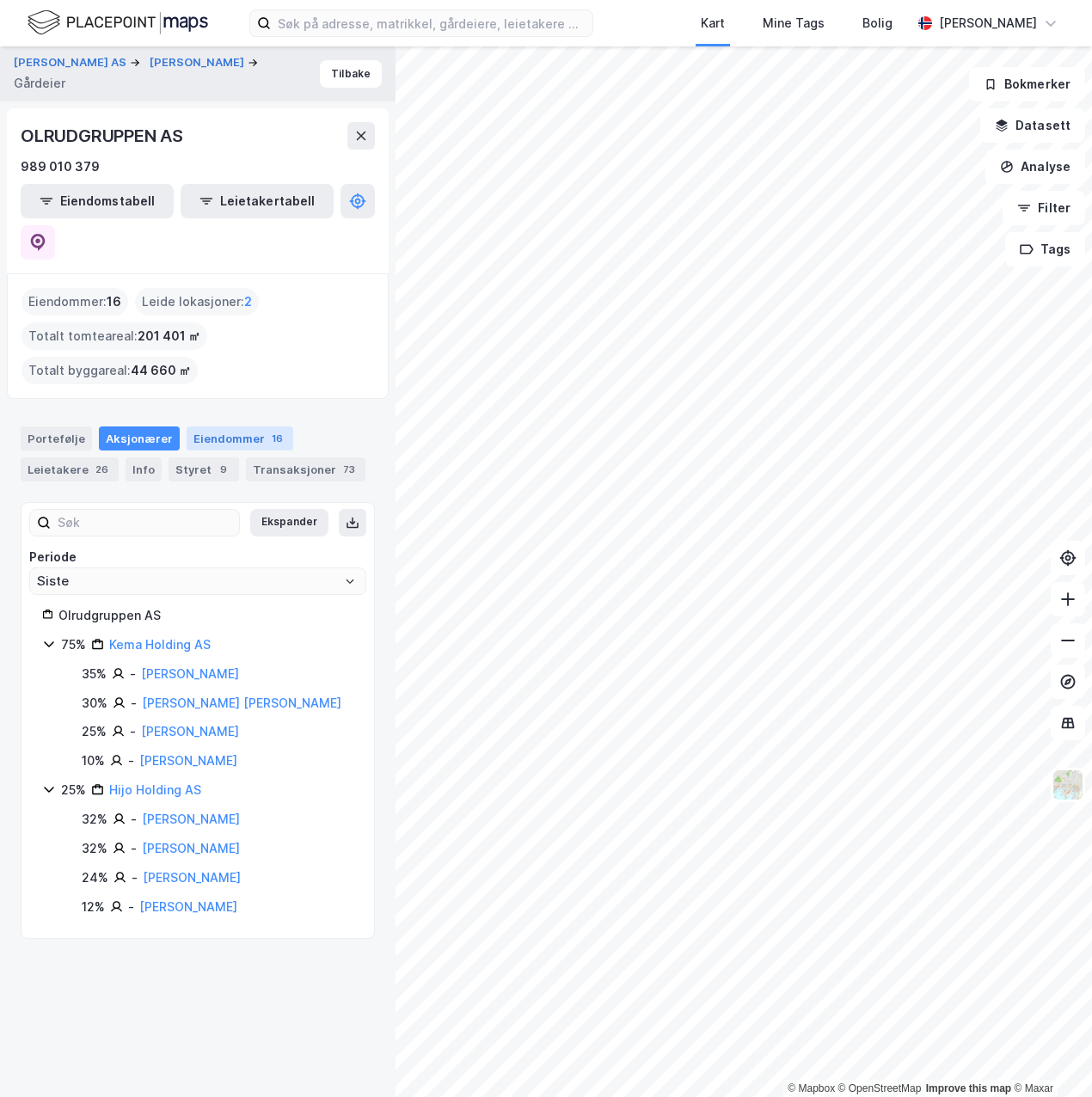
click at [212, 427] on div "Eiendommer 16" at bounding box center [240, 438] width 107 height 24
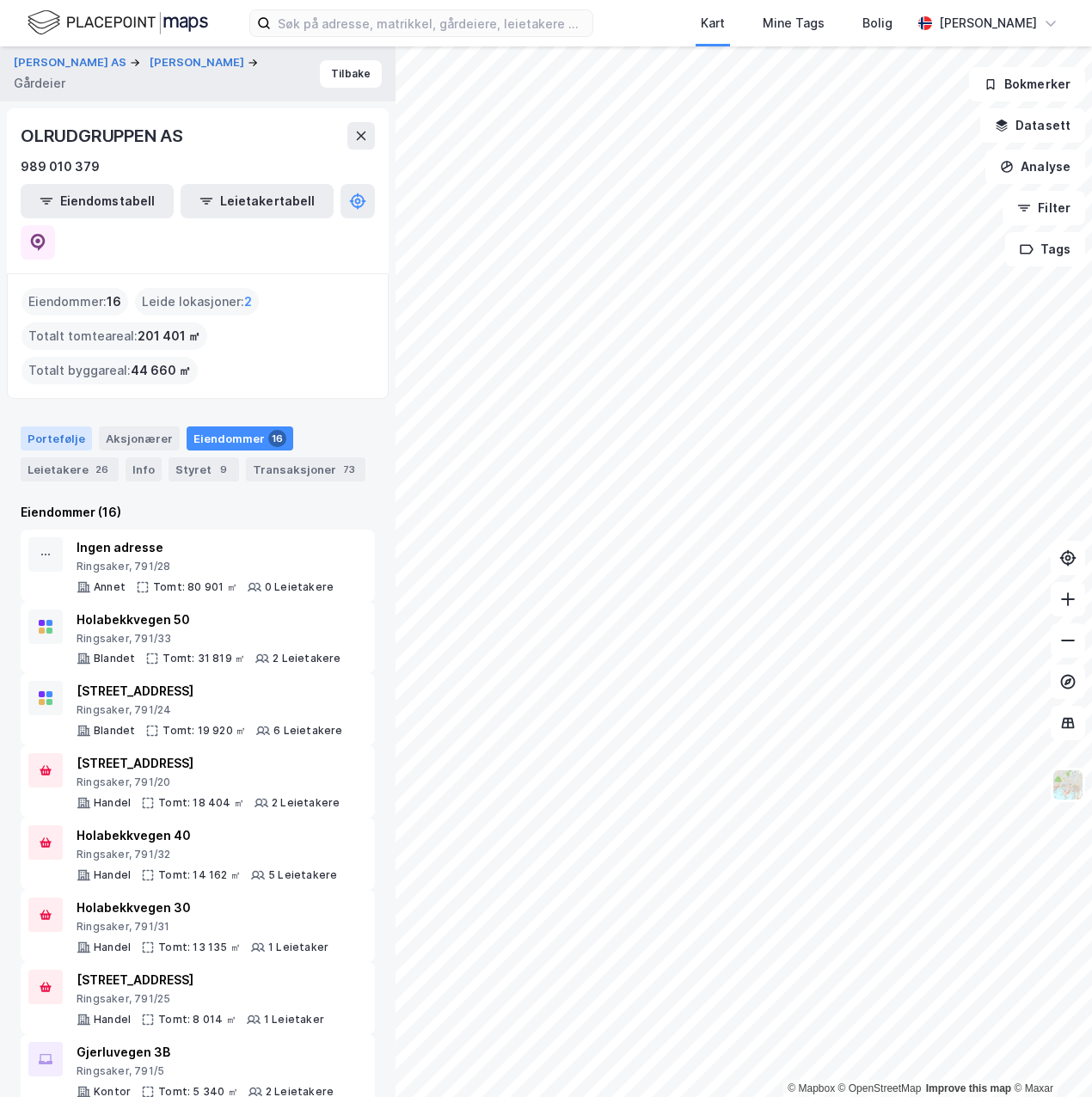
click at [62, 427] on div "Portefølje" at bounding box center [56, 438] width 72 height 24
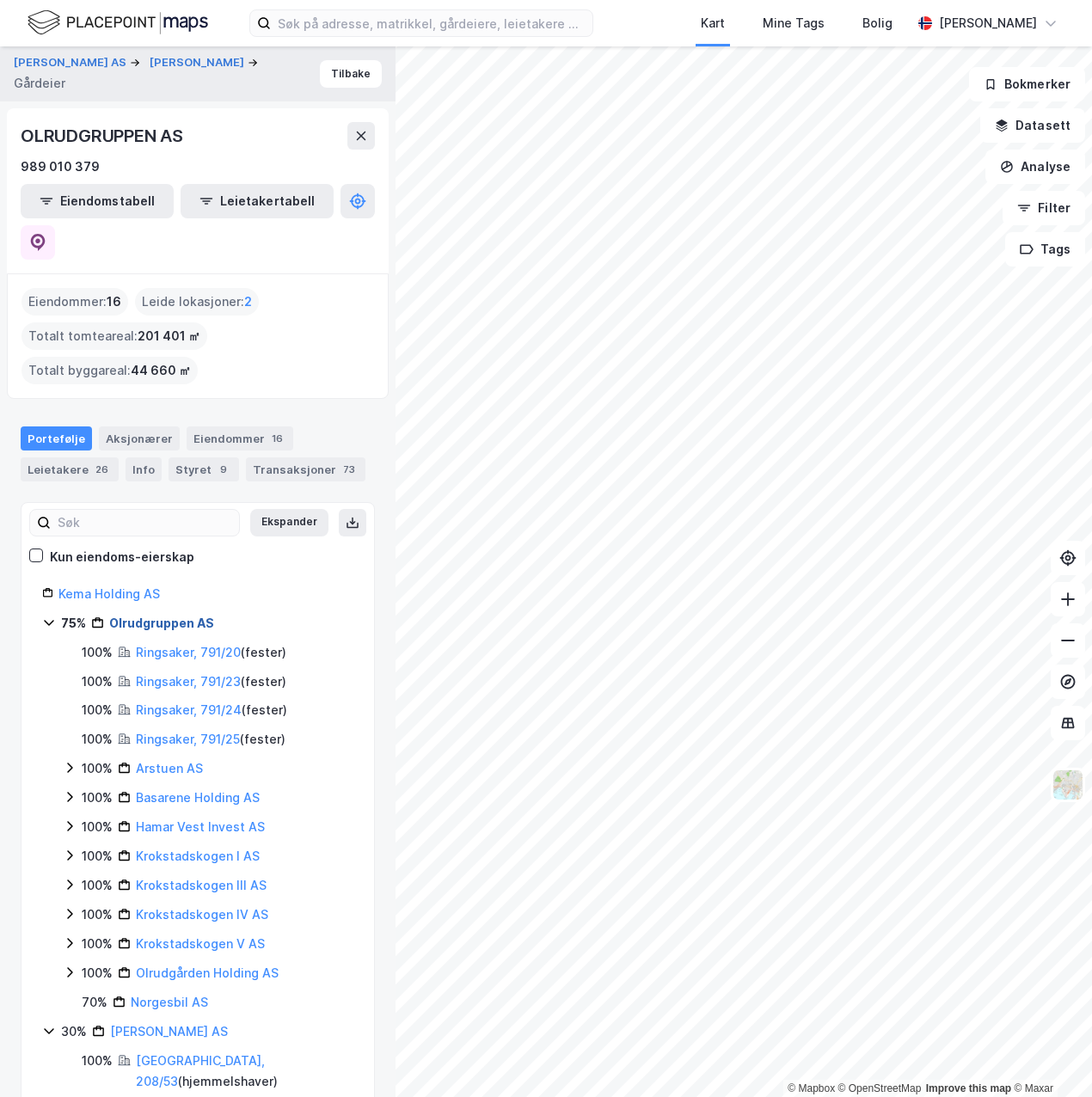
click at [145, 616] on link "Olrudgruppen AS" at bounding box center [162, 623] width 105 height 14
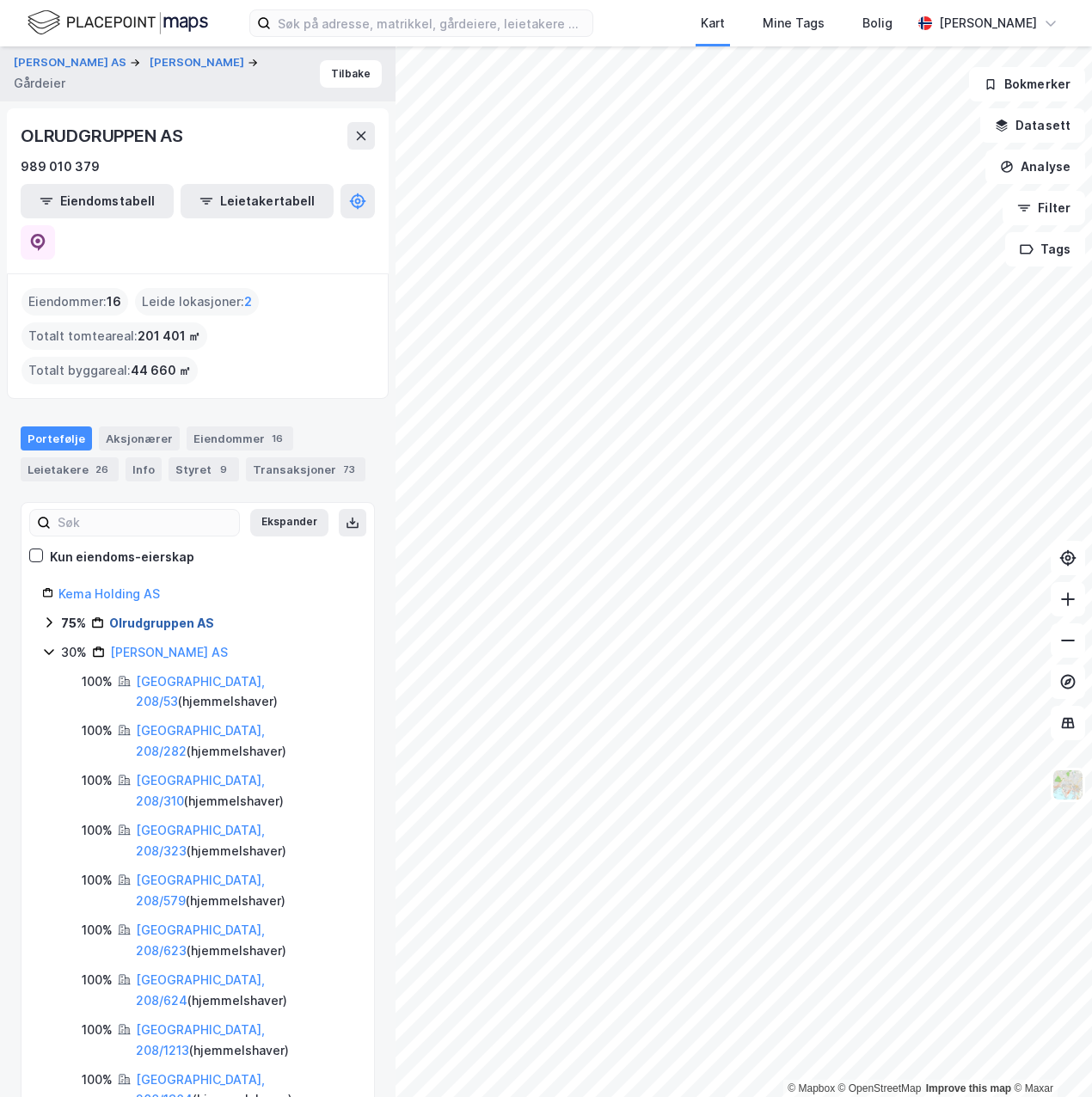
click at [145, 616] on link "Olrudgruppen AS" at bounding box center [162, 623] width 105 height 14
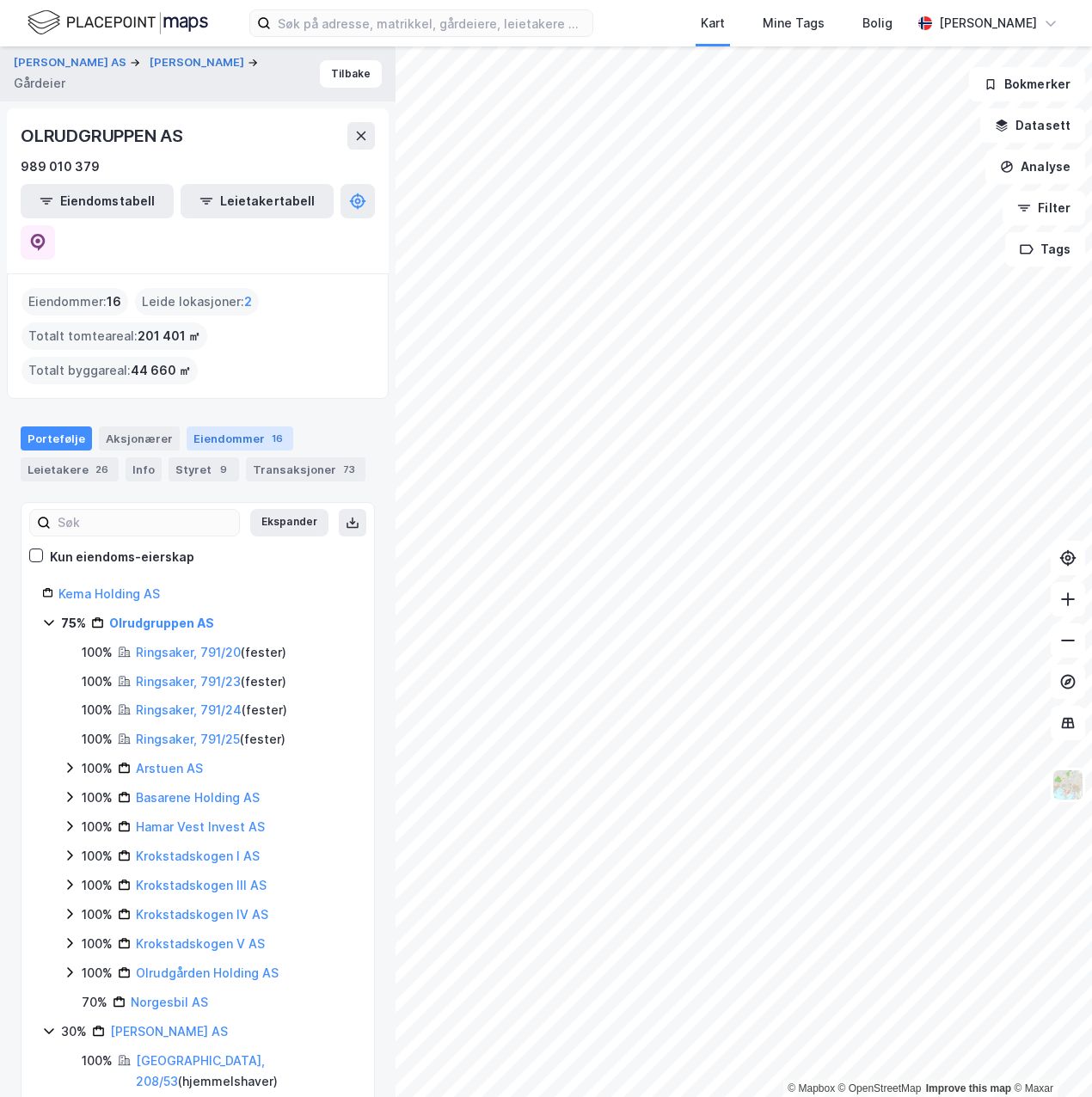
click at [225, 427] on div "Eiendommer 16" at bounding box center [240, 438] width 107 height 24
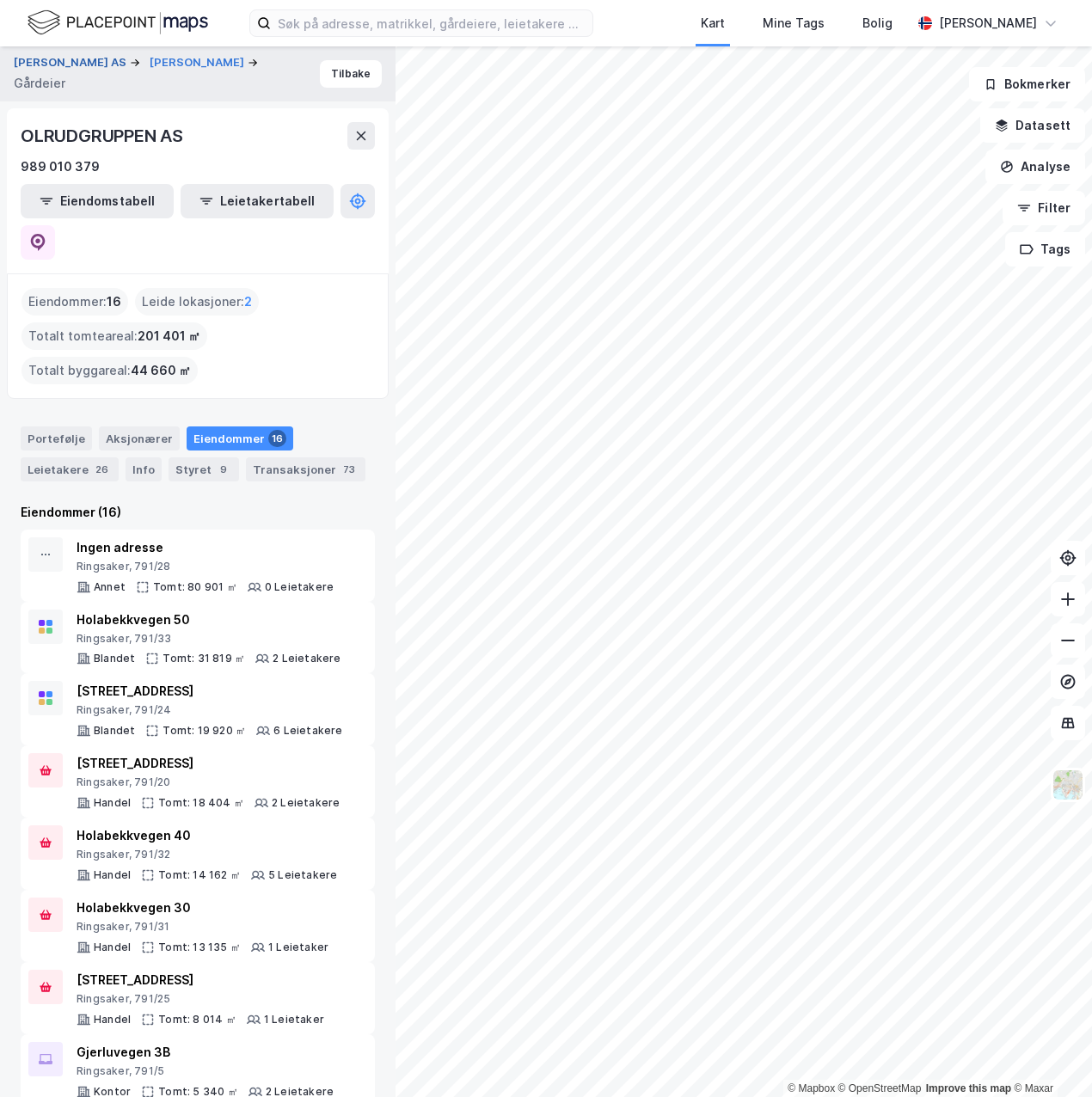
click at [106, 63] on button "[PERSON_NAME] AS" at bounding box center [72, 63] width 116 height 17
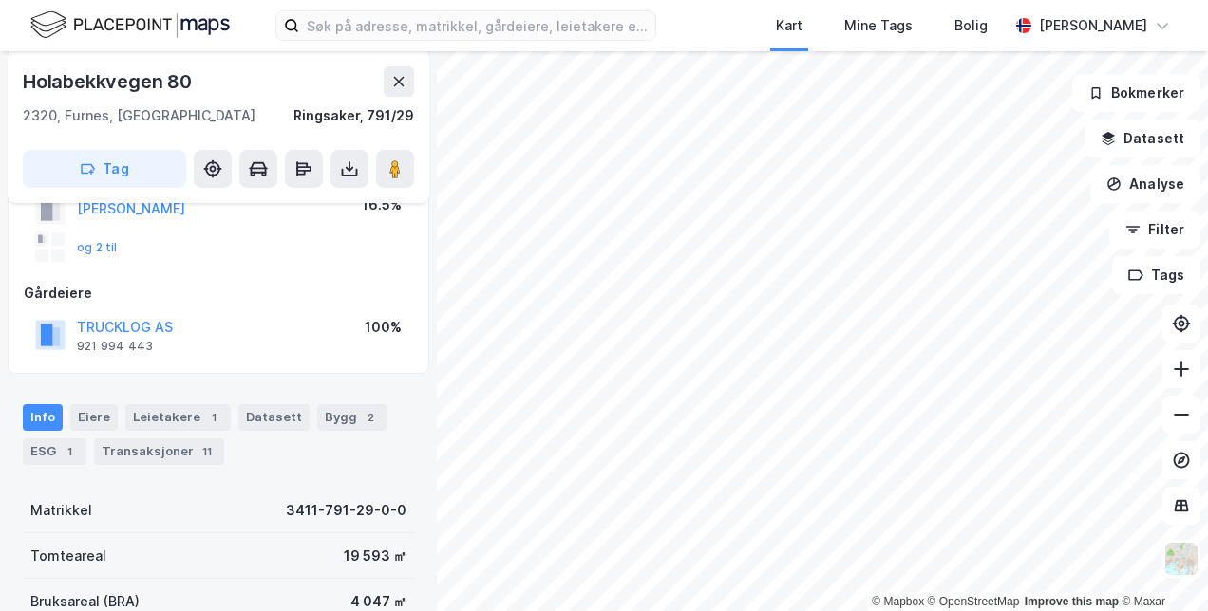
scroll to position [407, 0]
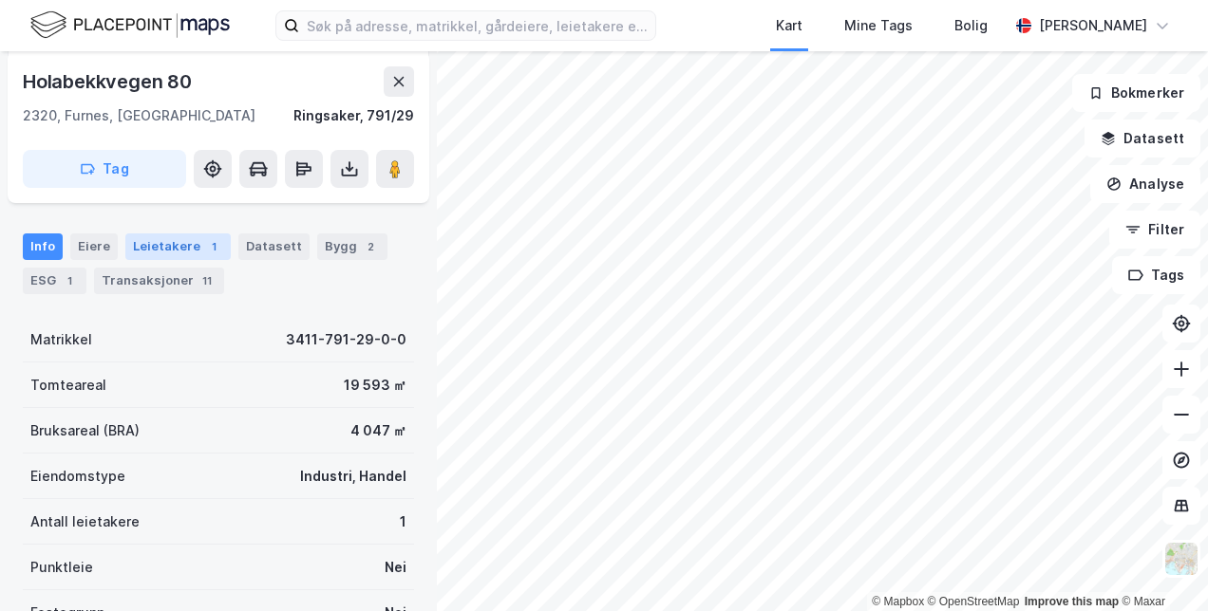
click at [183, 249] on div "Leietakere 1" at bounding box center [177, 247] width 105 height 27
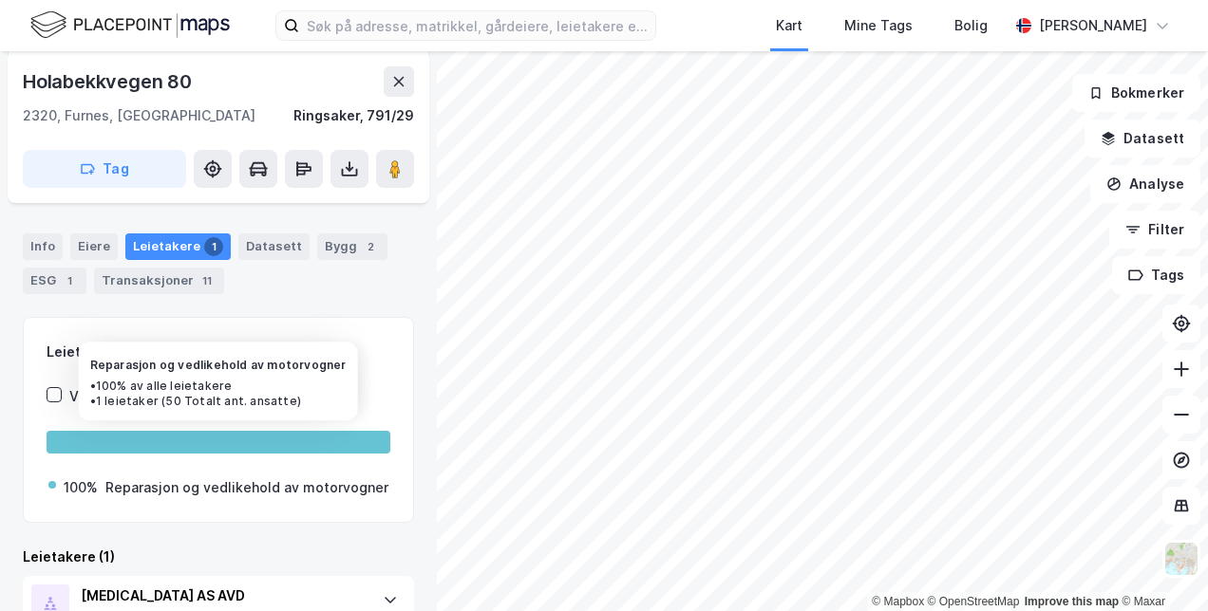
scroll to position [541, 0]
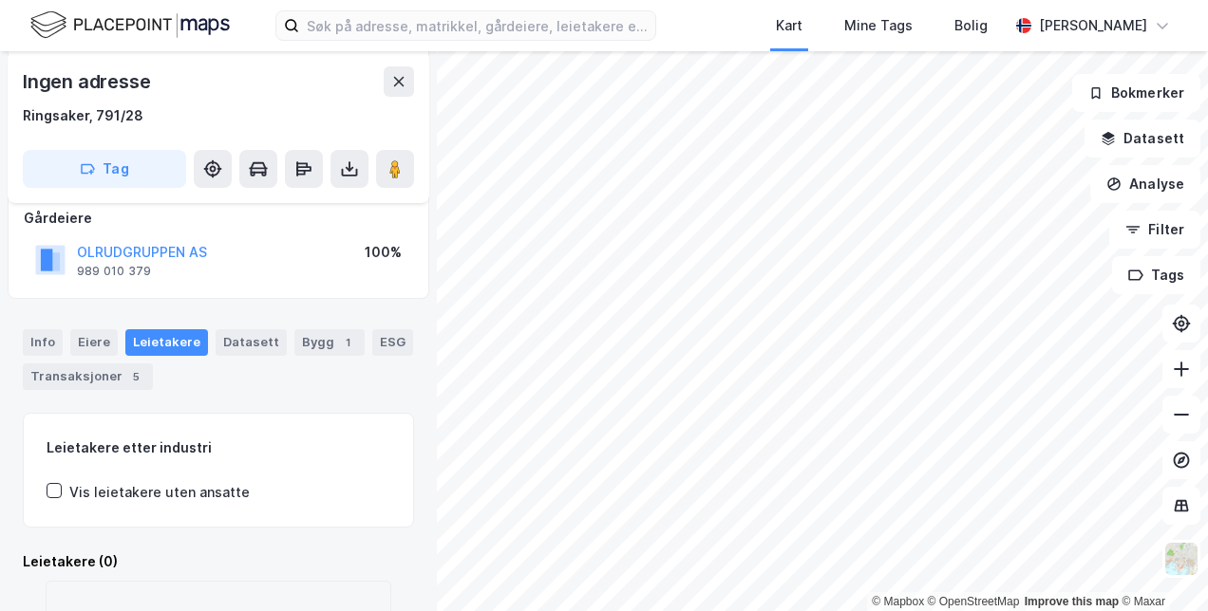
scroll to position [370, 0]
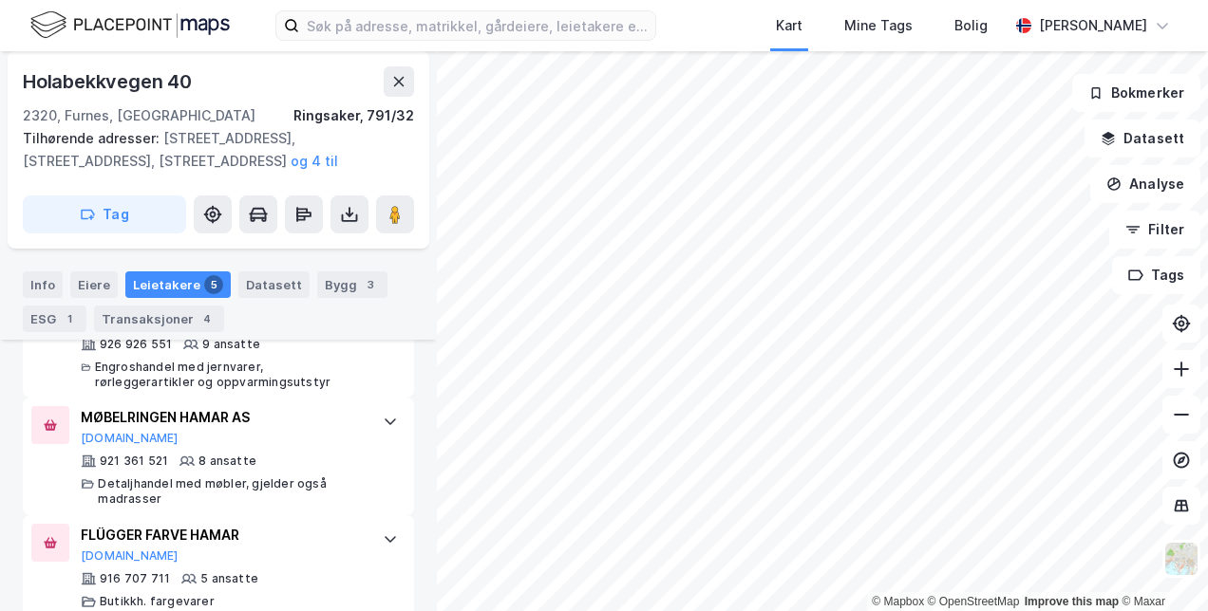
scroll to position [1121, 0]
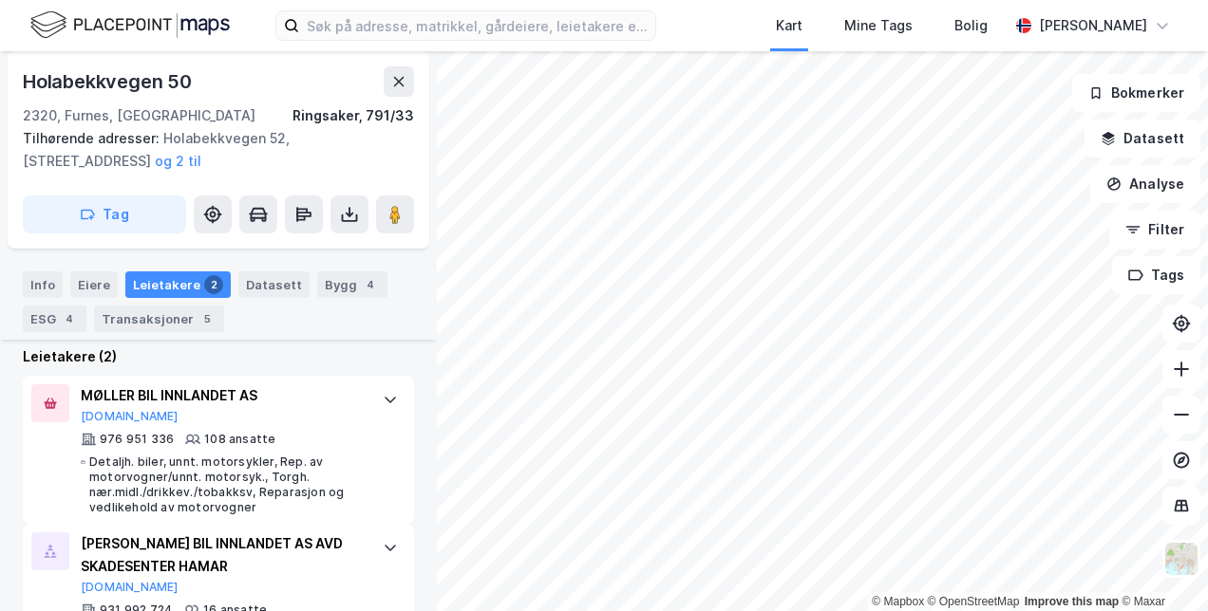
scroll to position [731, 0]
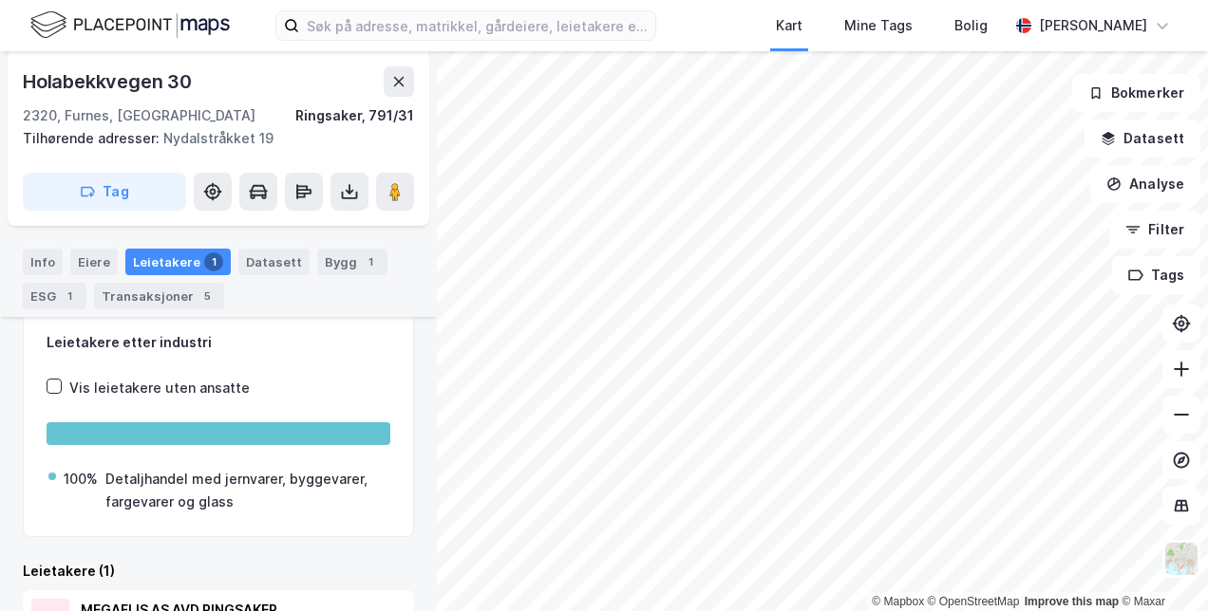
scroll to position [556, 0]
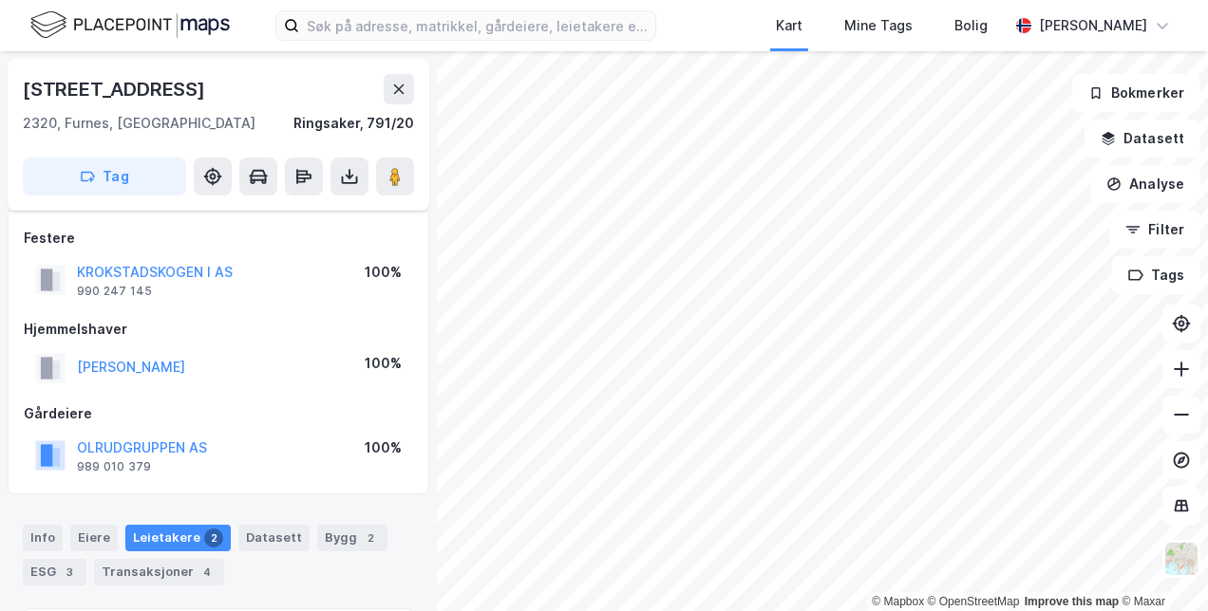
scroll to position [338, 0]
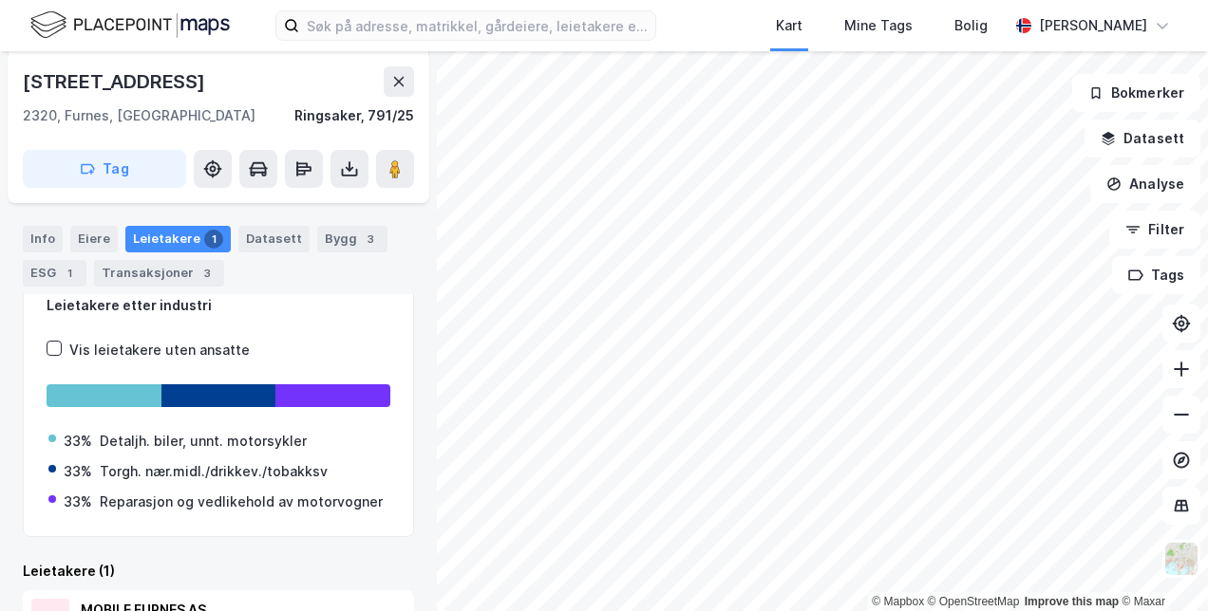
scroll to position [471, 0]
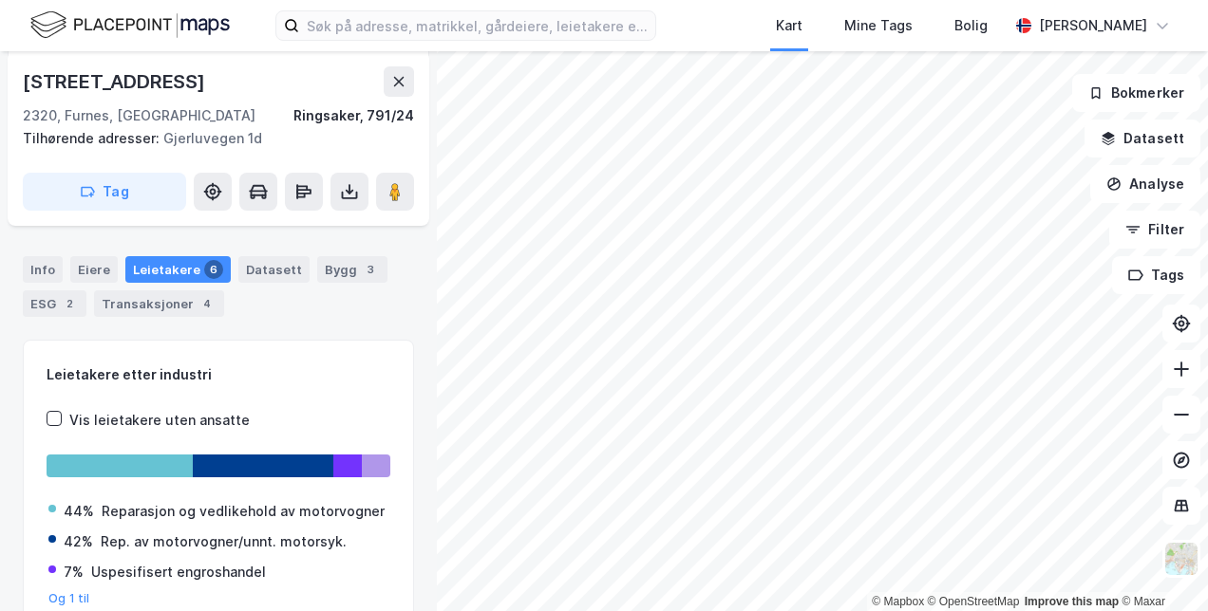
scroll to position [285, 0]
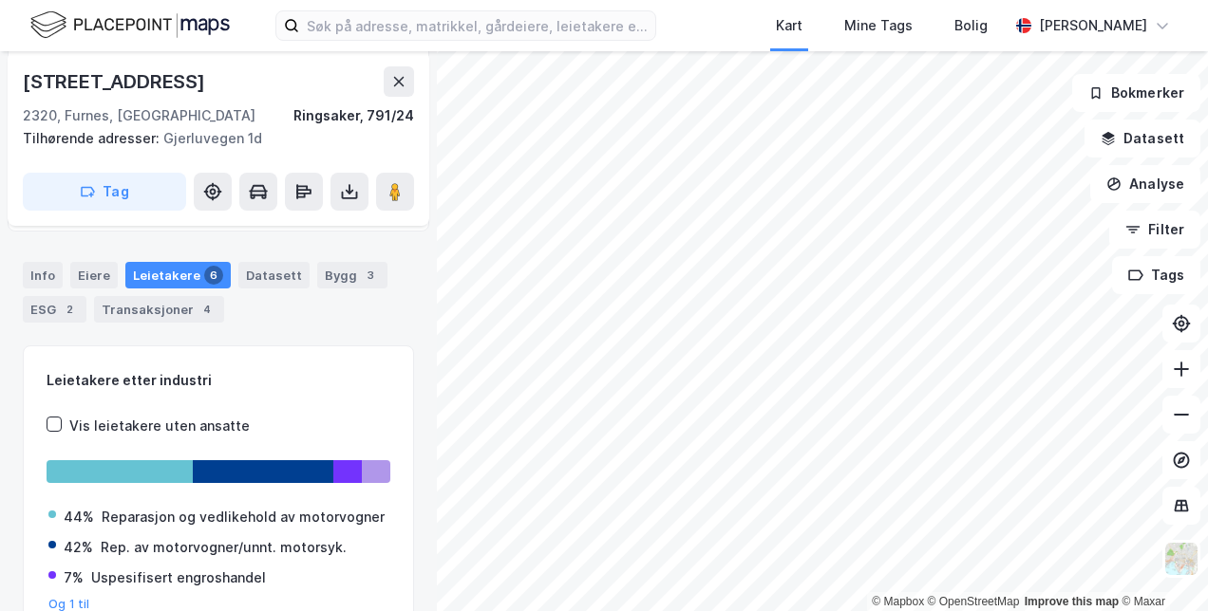
click at [642, 34] on div "Kart Mine Tags Bolig [PERSON_NAME] © Mapbox © OpenStreetMap Improve this map © …" at bounding box center [604, 305] width 1208 height 611
click at [488, 50] on div "Kart Mine Tags Bolig [PERSON_NAME] © Mapbox © OpenStreetMap Improve this map © …" at bounding box center [604, 305] width 1208 height 611
click at [590, 0] on html "Kart Mine Tags Bolig [PERSON_NAME] © Mapbox © OpenStreetMap Improve this map © …" at bounding box center [604, 305] width 1208 height 611
click at [628, 0] on html "Kart Mine Tags Bolig [PERSON_NAME] © Mapbox © OpenStreetMap Improve this map © …" at bounding box center [604, 305] width 1208 height 611
click at [1205, 528] on html "Kart Mine Tags Bolig [PERSON_NAME] © Mapbox © OpenStreetMap Improve this map © …" at bounding box center [604, 305] width 1208 height 611
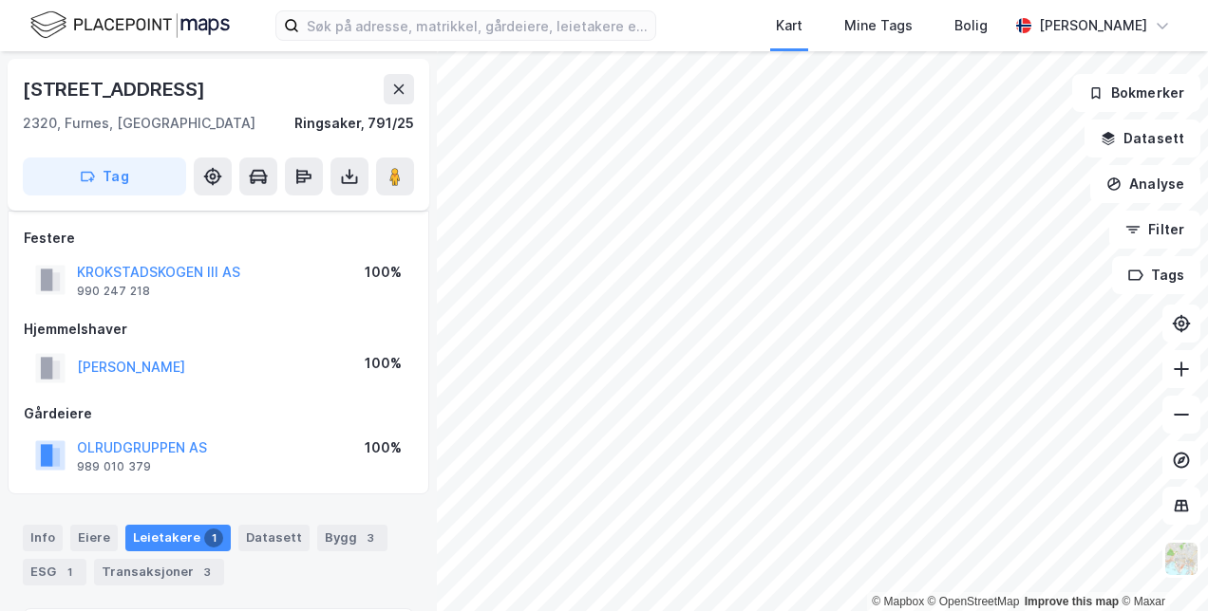
scroll to position [285, 0]
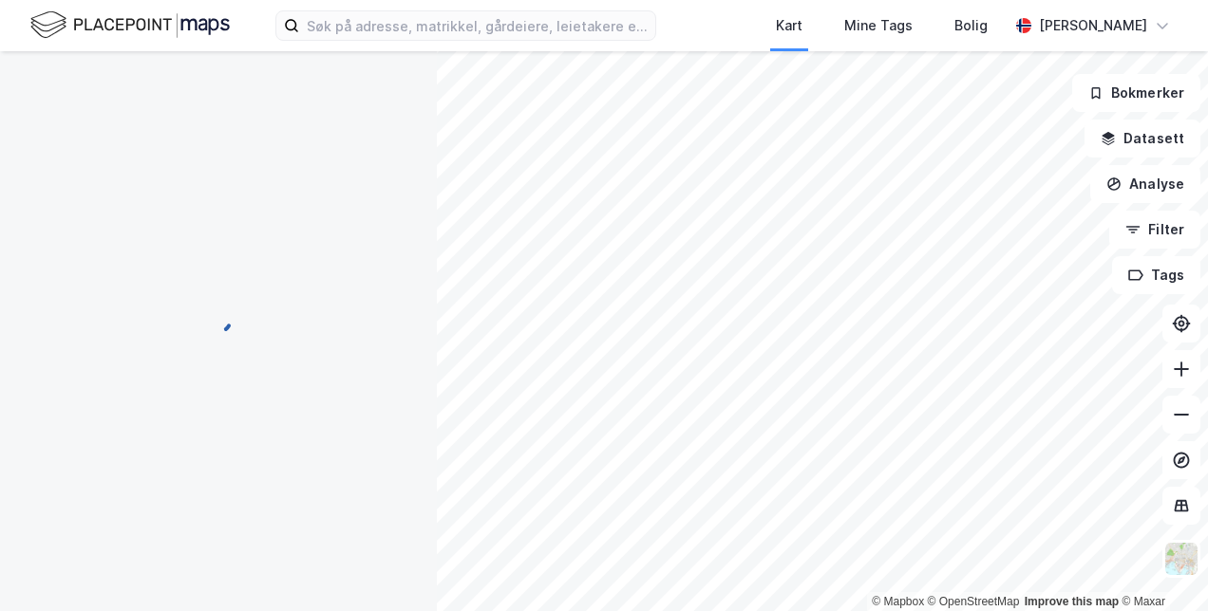
scroll to position [285, 0]
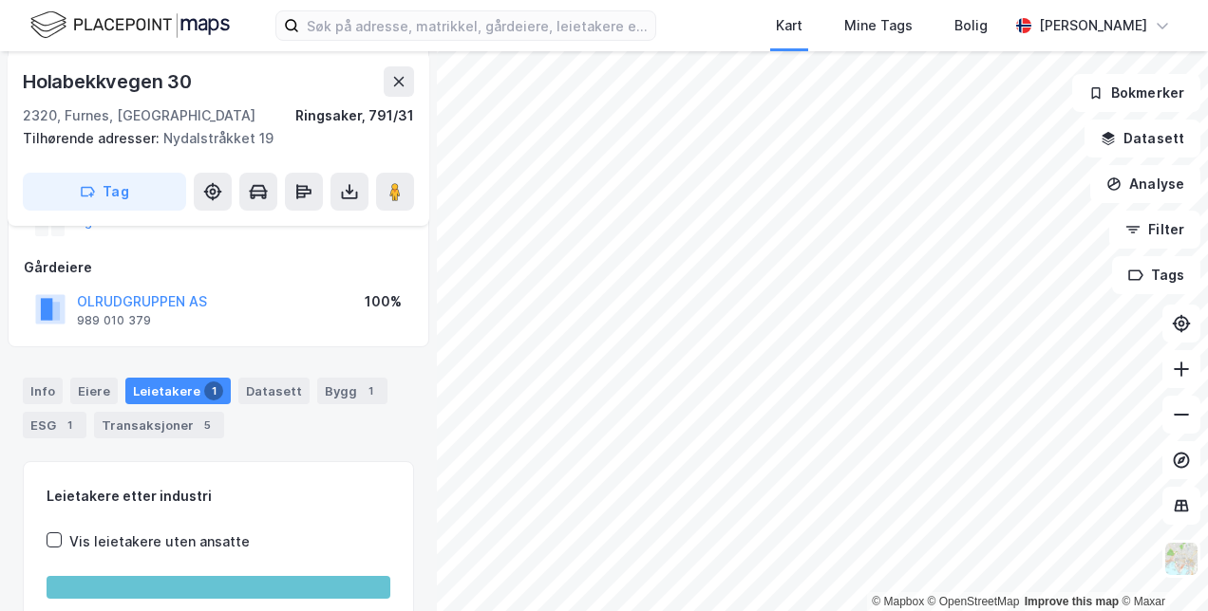
scroll to position [285, 0]
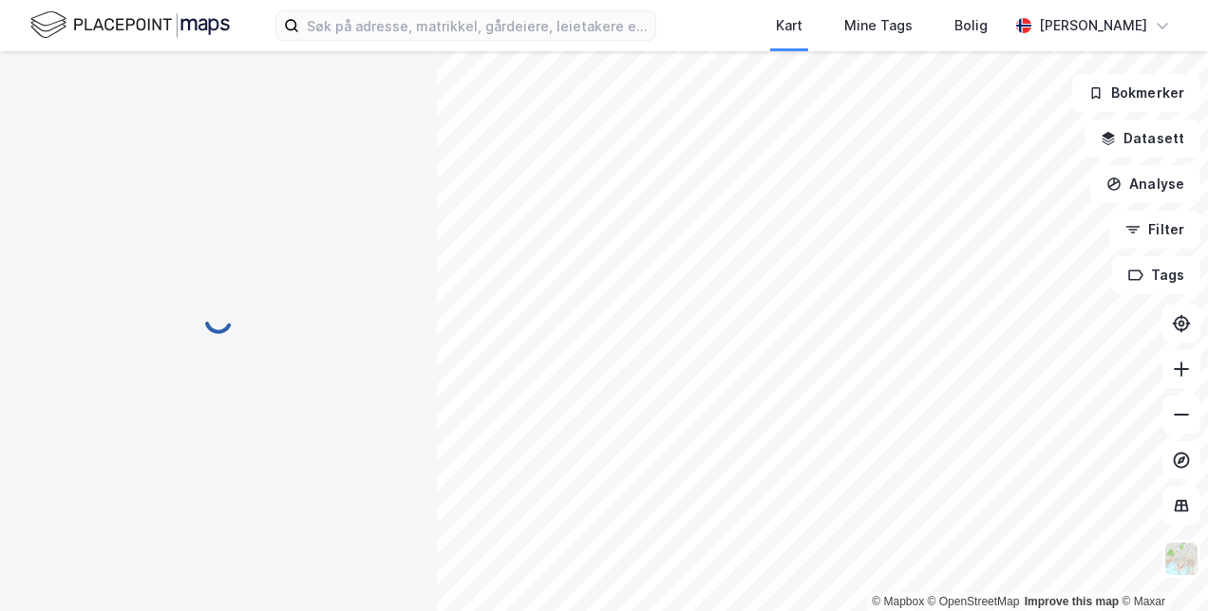
scroll to position [285, 0]
